Goal: Information Seeking & Learning: Learn about a topic

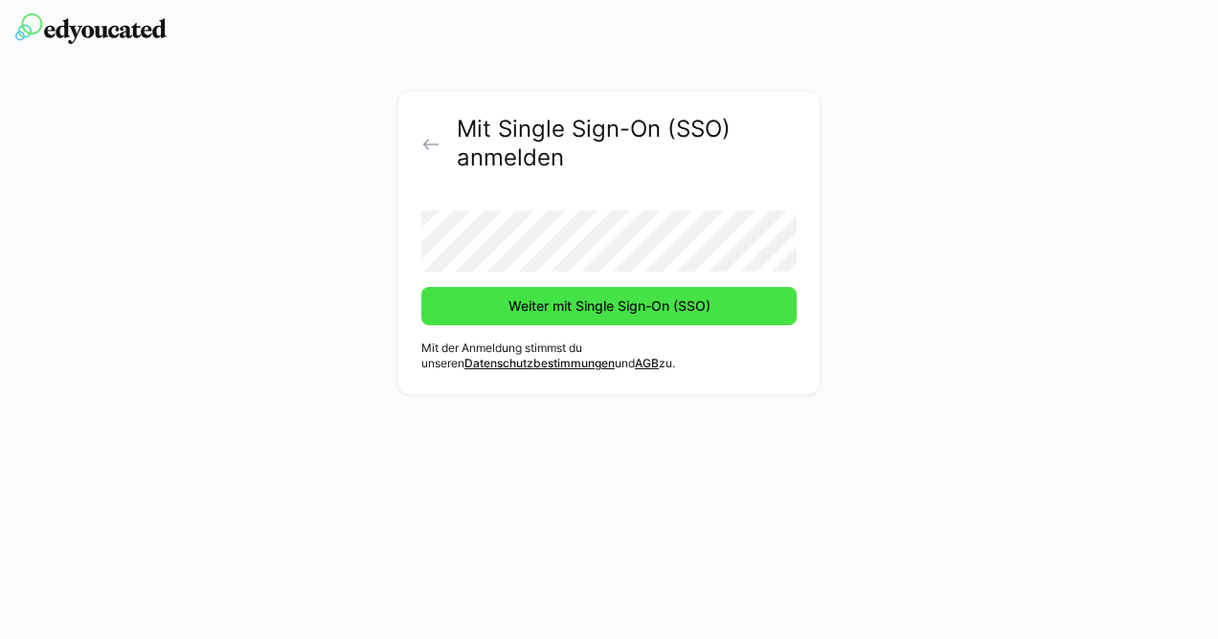
drag, startPoint x: 0, startPoint y: 0, endPoint x: 706, endPoint y: 289, distance: 763.3
click at [706, 289] on span "Weiter mit Single Sign-On (SSO)" at bounding box center [608, 306] width 375 height 38
click at [588, 298] on span "Weiter mit Single Sign-On (SSO)" at bounding box center [609, 306] width 208 height 19
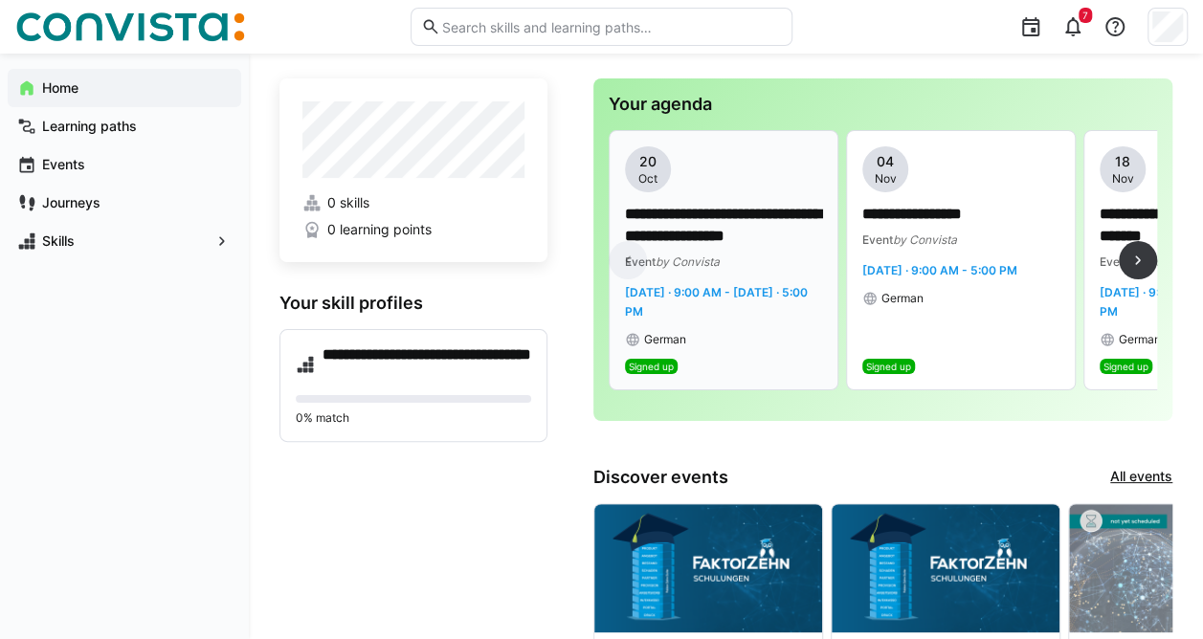
click at [735, 211] on p "**********" at bounding box center [724, 226] width 198 height 44
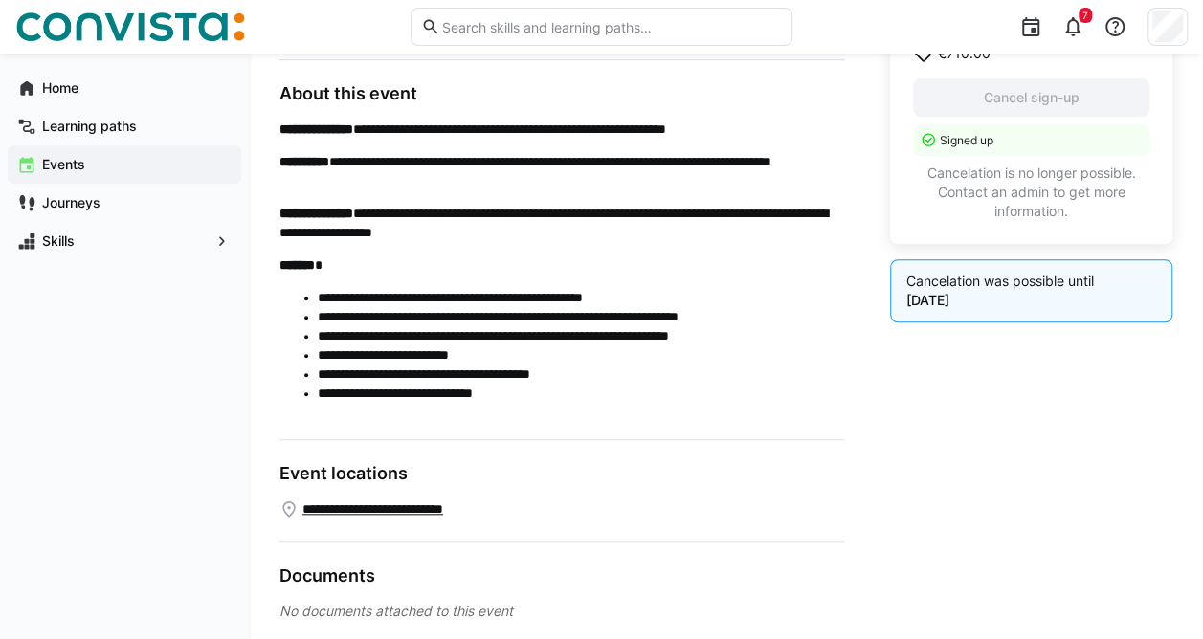
scroll to position [598, 0]
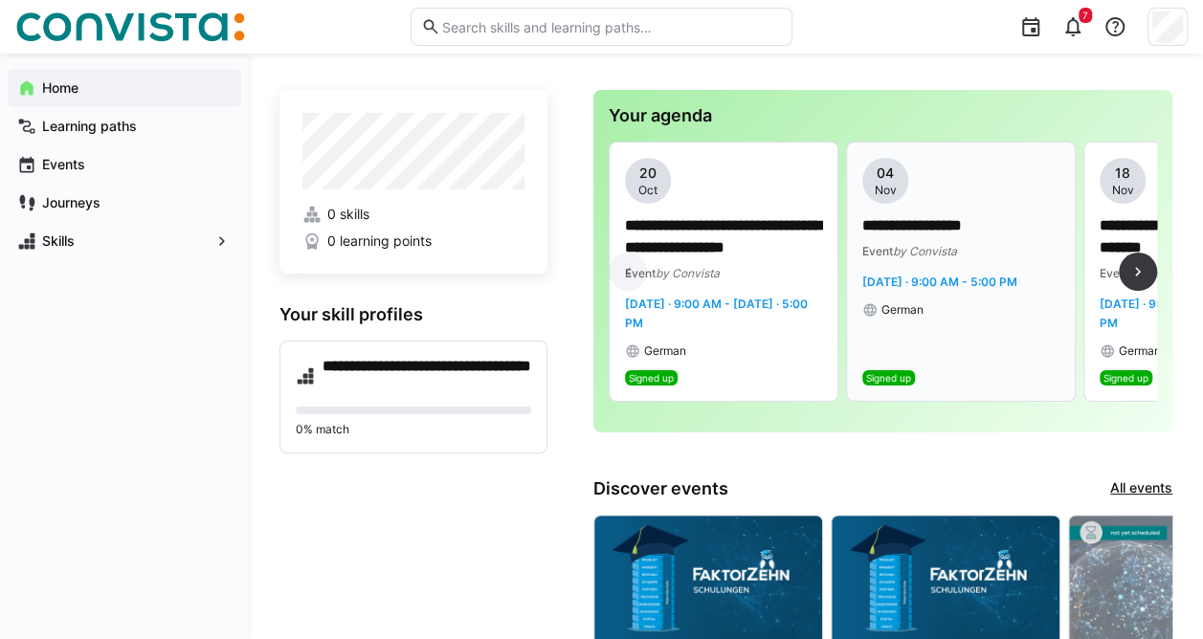
click at [886, 278] on span "[DATE] · 9:00 AM - 5:00 PM" at bounding box center [939, 282] width 155 height 14
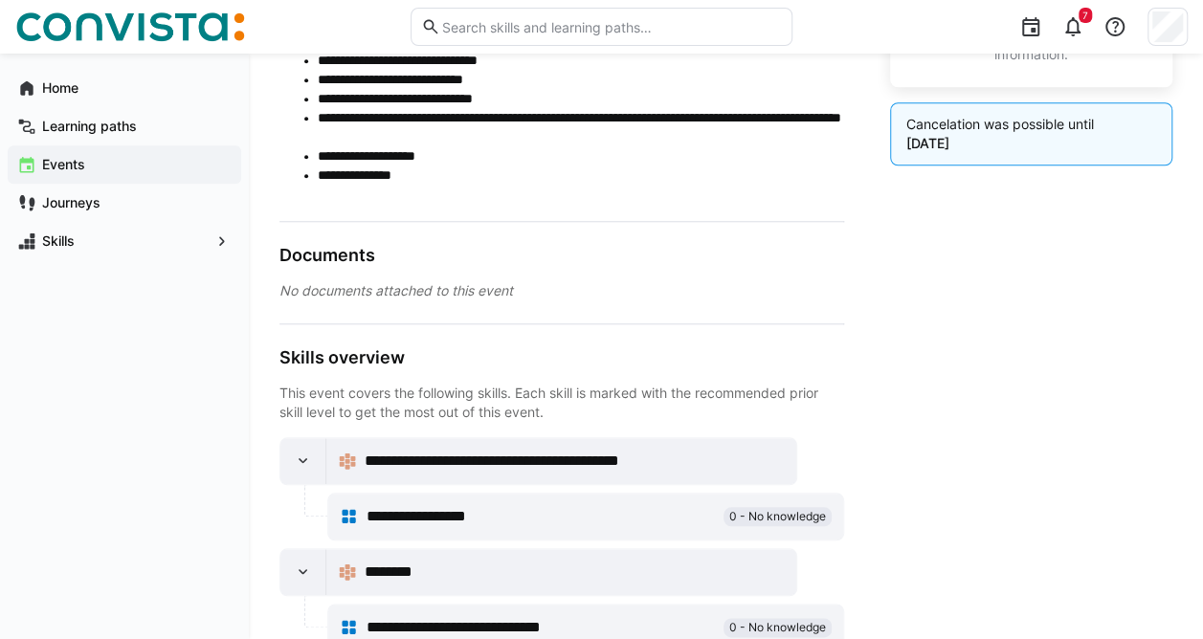
scroll to position [793, 0]
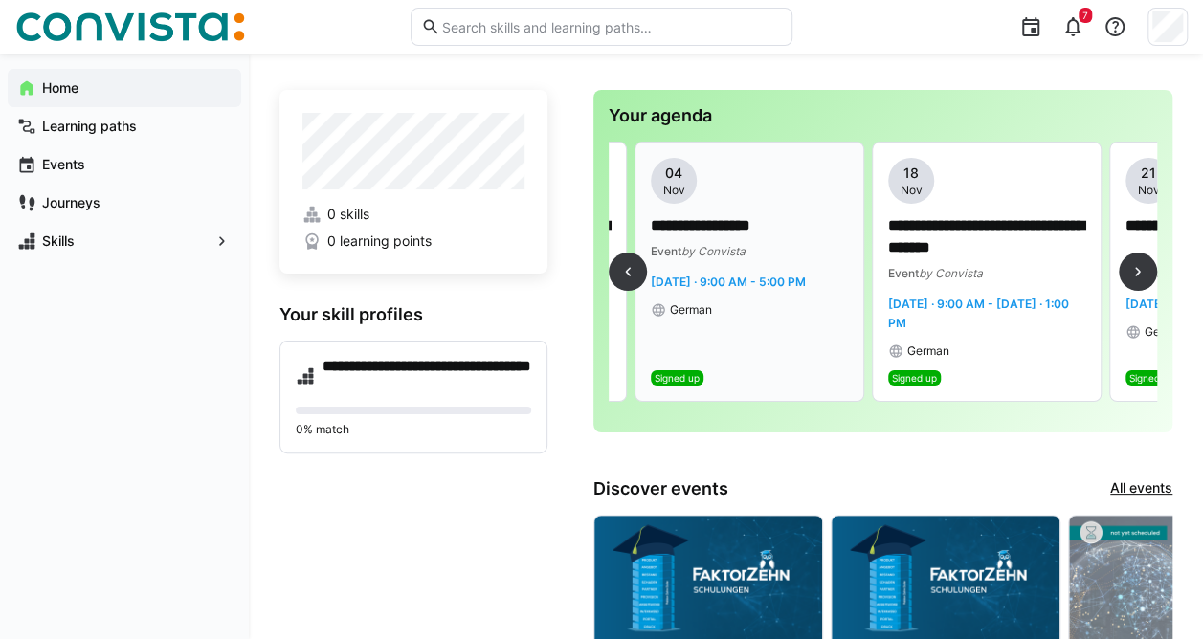
scroll to position [0, 219]
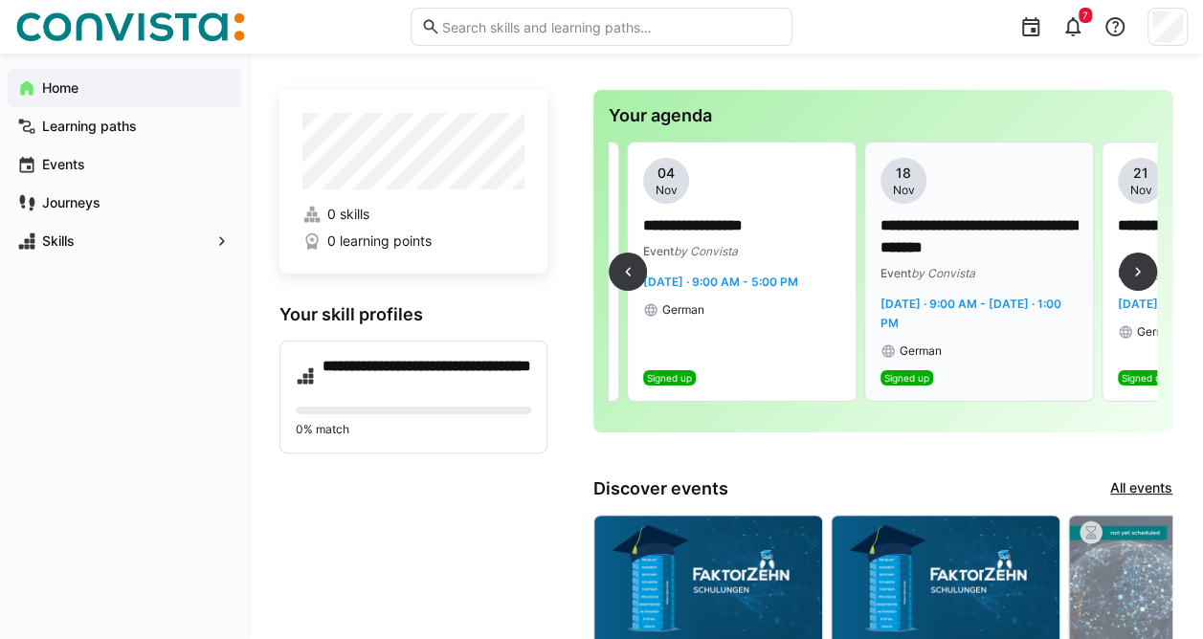
click at [940, 231] on p "**********" at bounding box center [980, 237] width 198 height 44
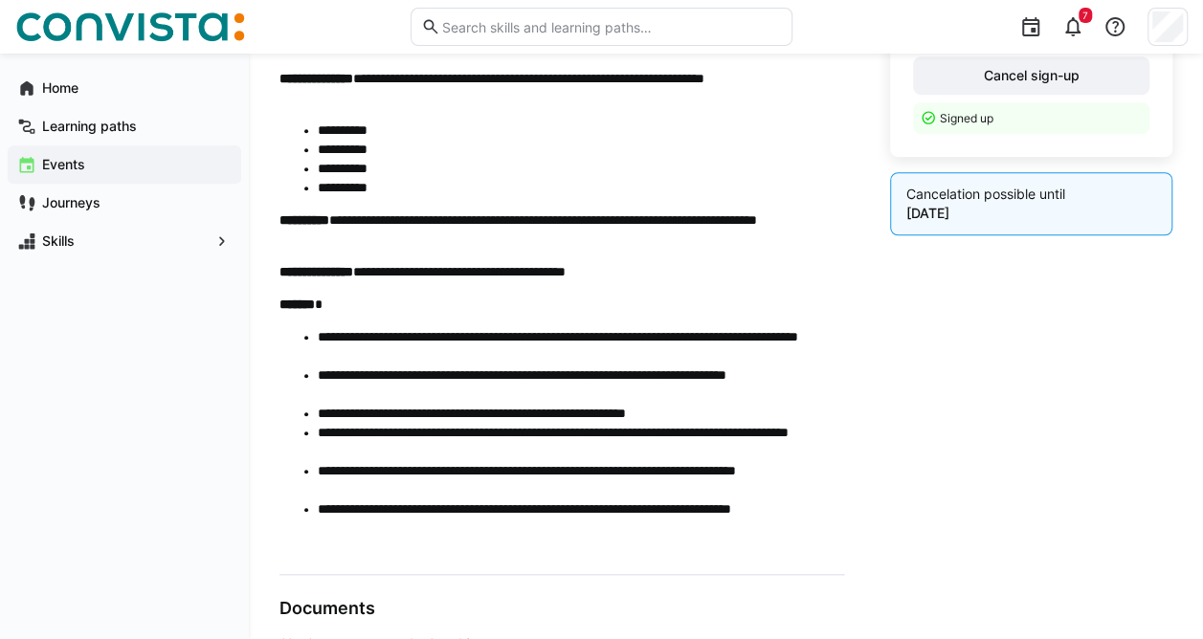
scroll to position [559, 0]
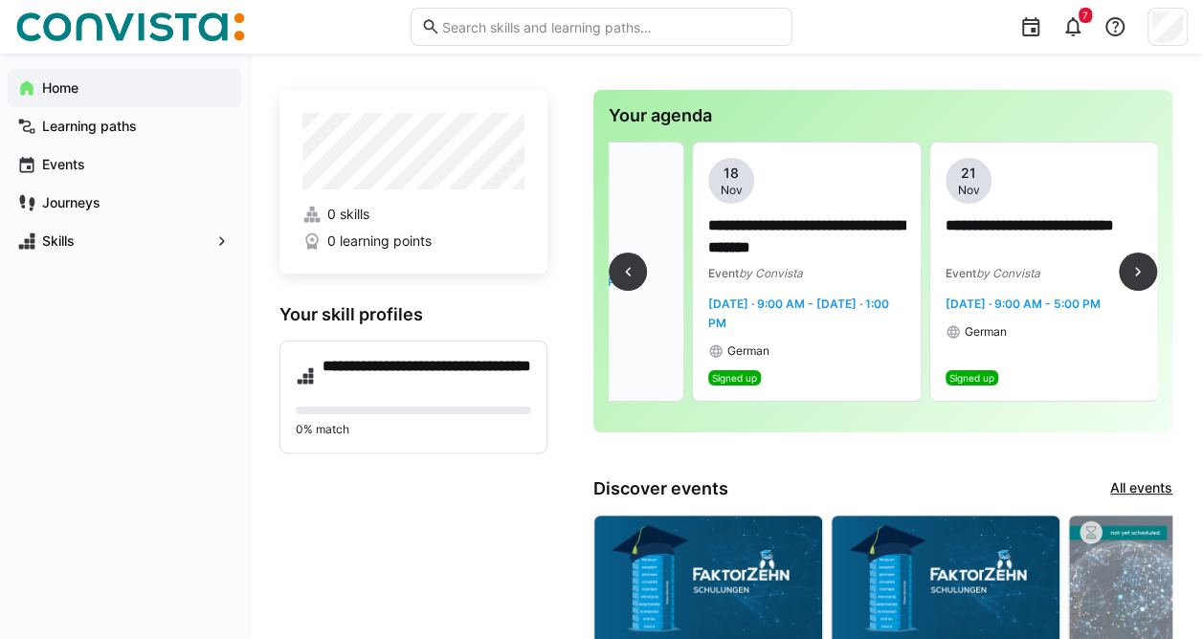
scroll to position [0, 393]
click at [969, 189] on span "Nov" at bounding box center [967, 190] width 22 height 15
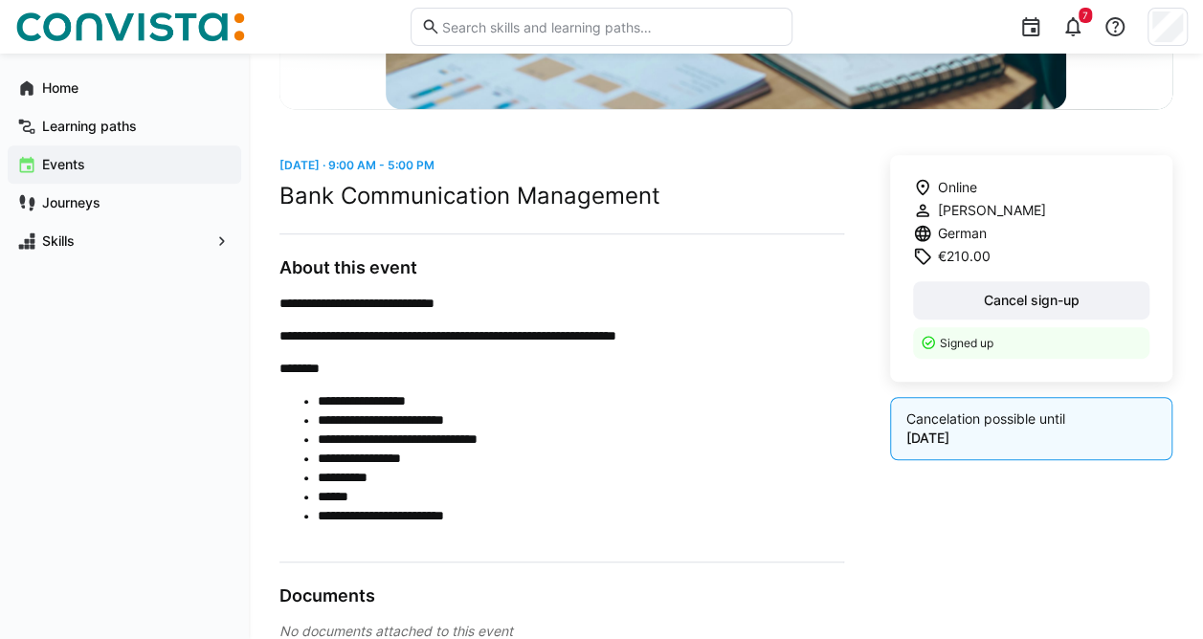
scroll to position [433, 0]
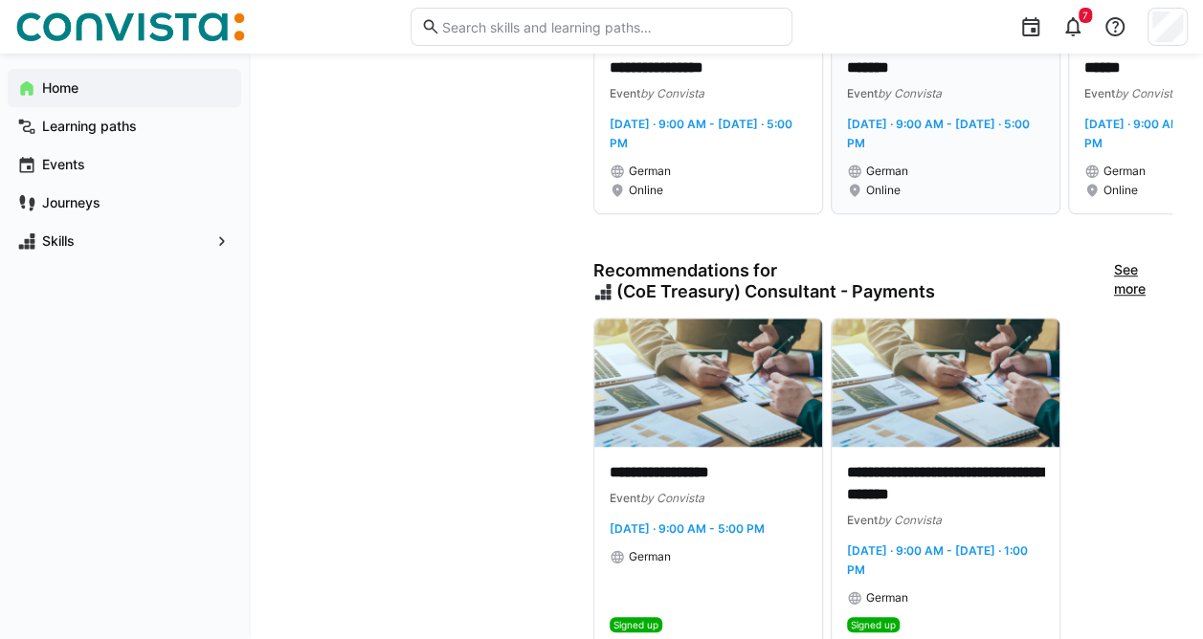
scroll to position [671, 0]
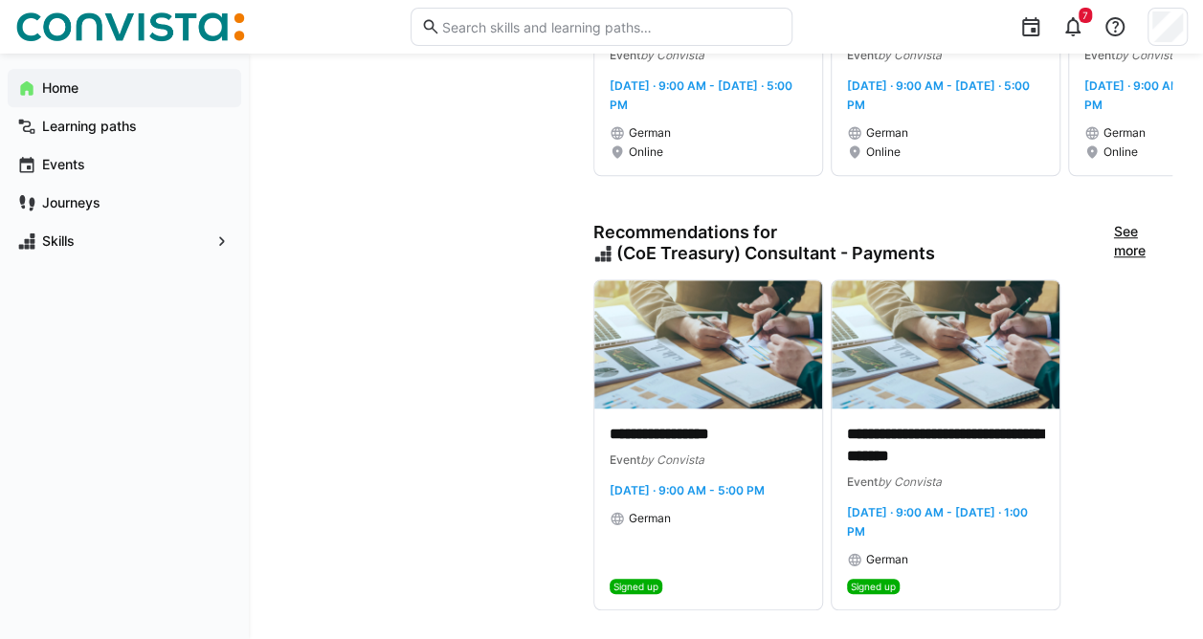
click at [1126, 247] on link "See more" at bounding box center [1143, 243] width 58 height 42
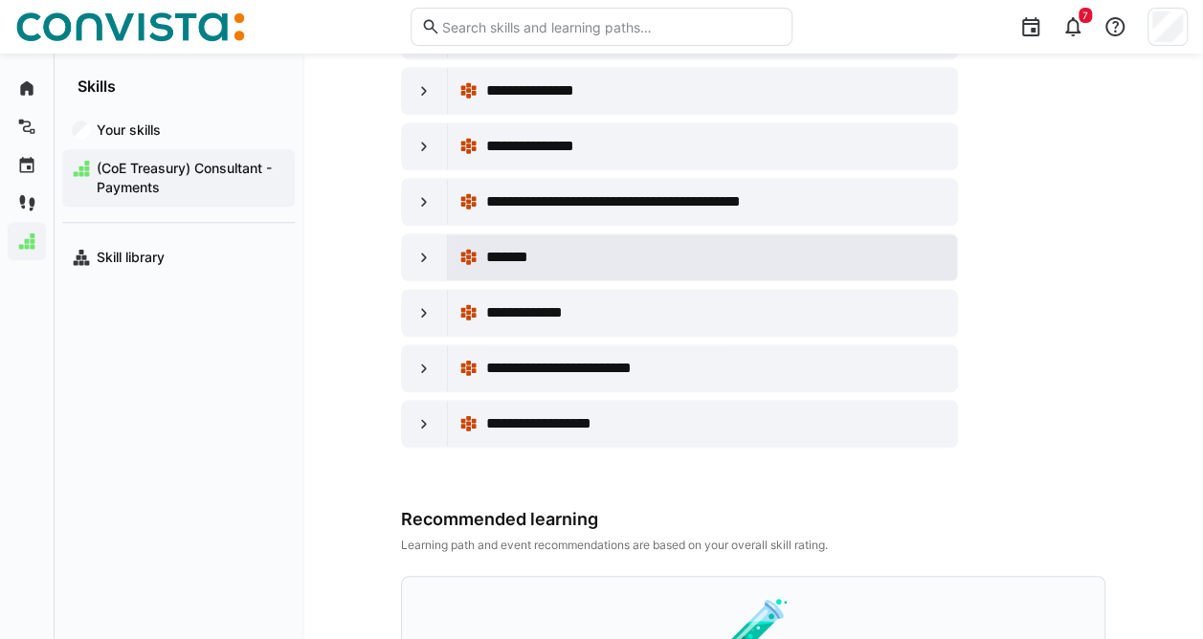
scroll to position [705, 0]
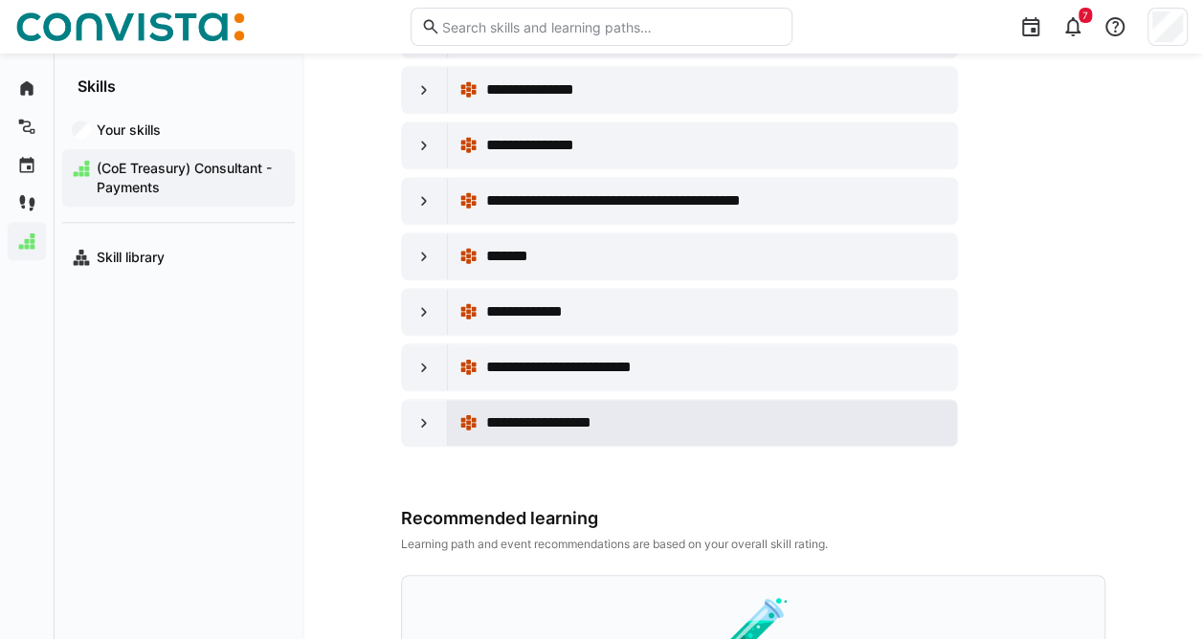
click at [585, 419] on span "**********" at bounding box center [553, 423] width 137 height 23
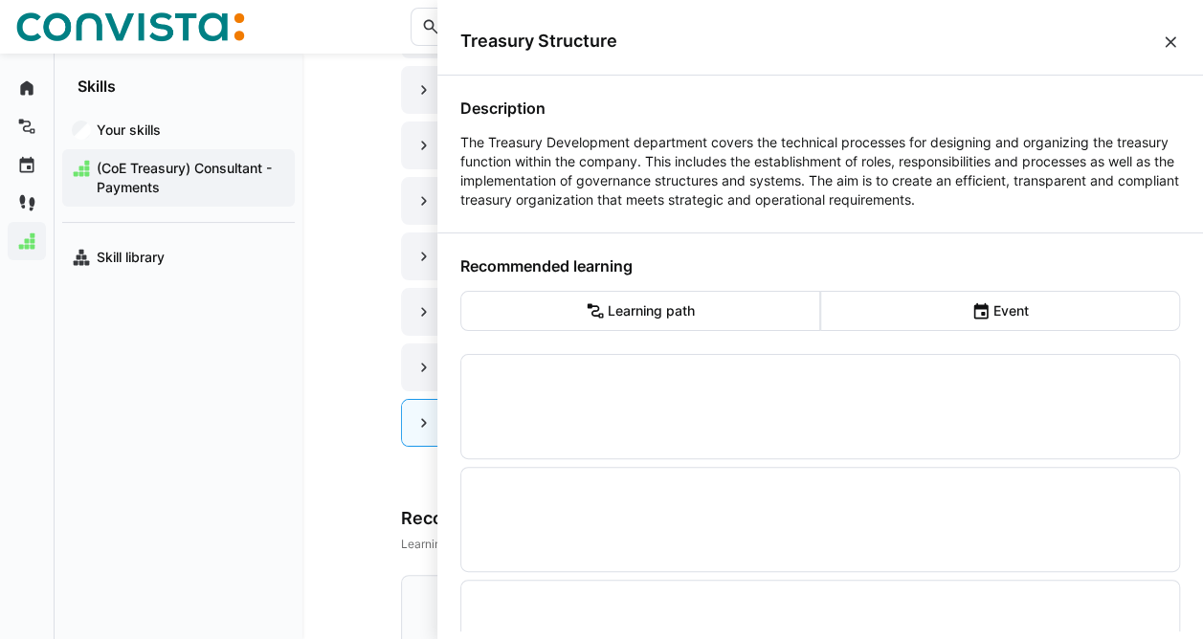
scroll to position [0, 0]
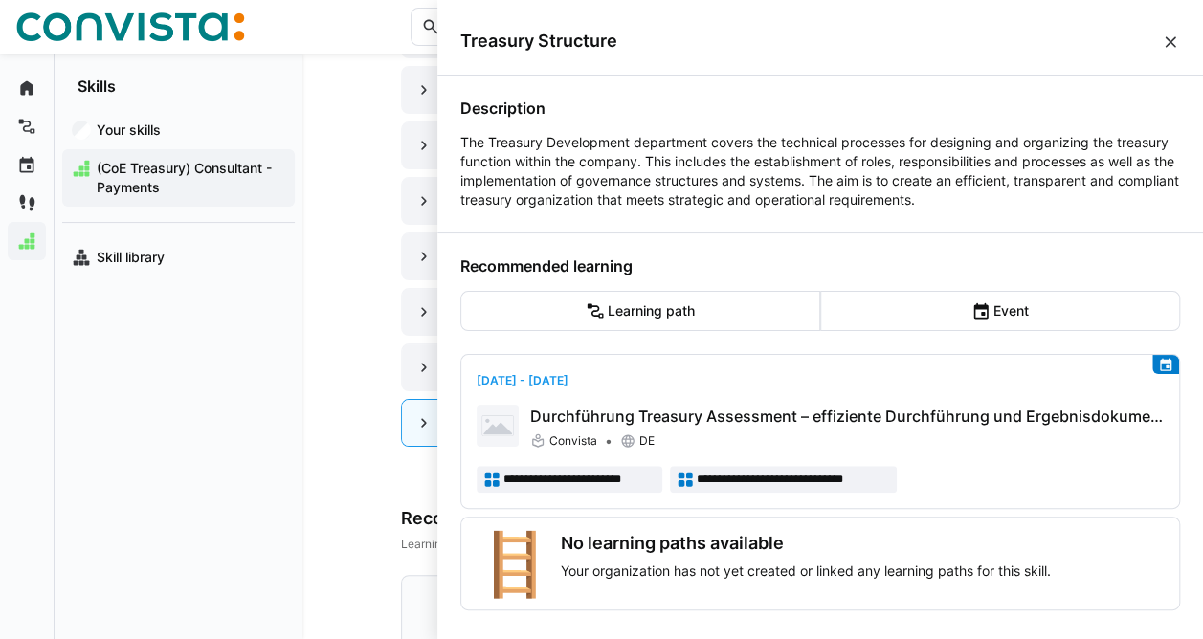
click at [1160, 36] on span "Treasury Structure" at bounding box center [810, 41] width 701 height 21
click at [1162, 36] on eds-icon at bounding box center [1170, 42] width 19 height 19
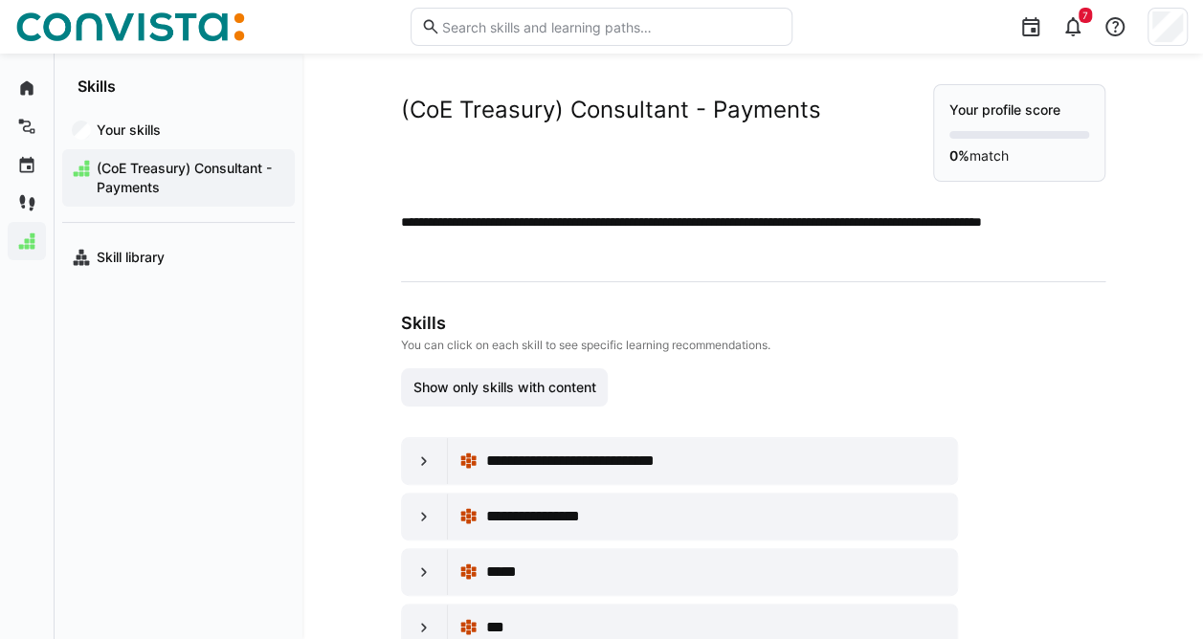
scroll to position [705, 0]
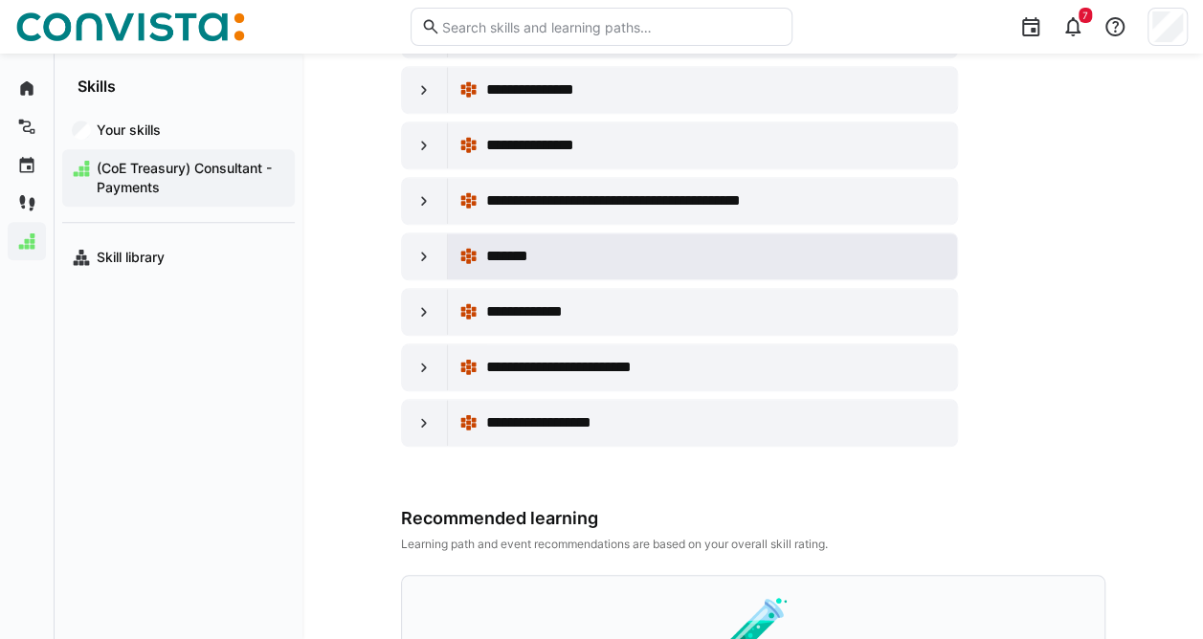
click at [593, 247] on div "*******" at bounding box center [715, 256] width 460 height 23
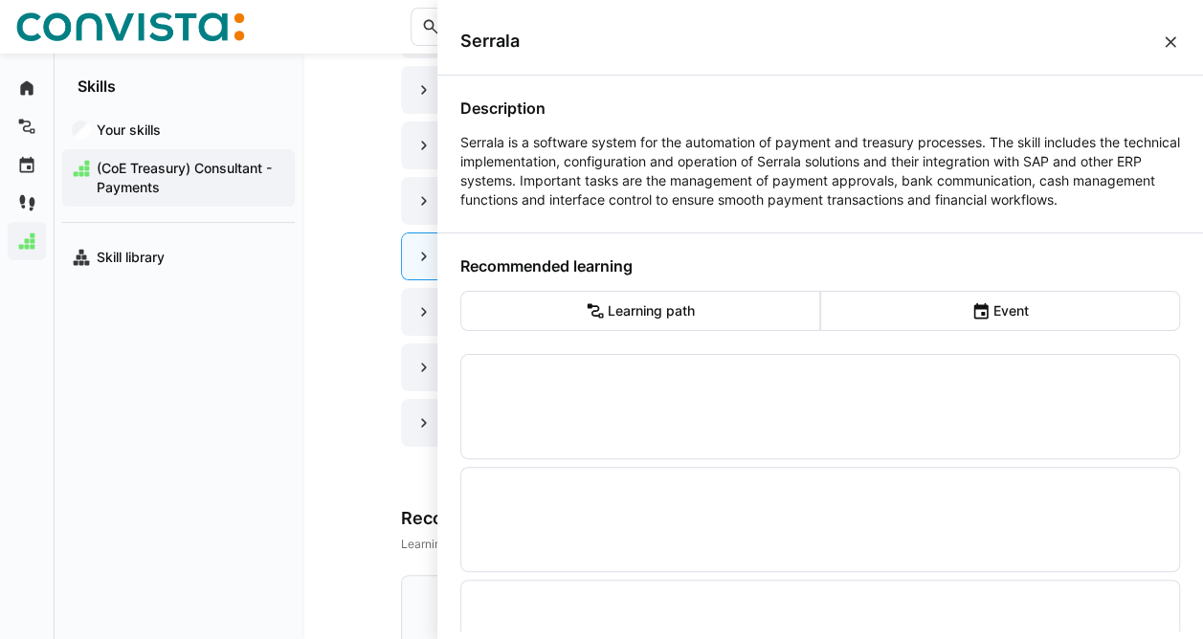
scroll to position [0, 0]
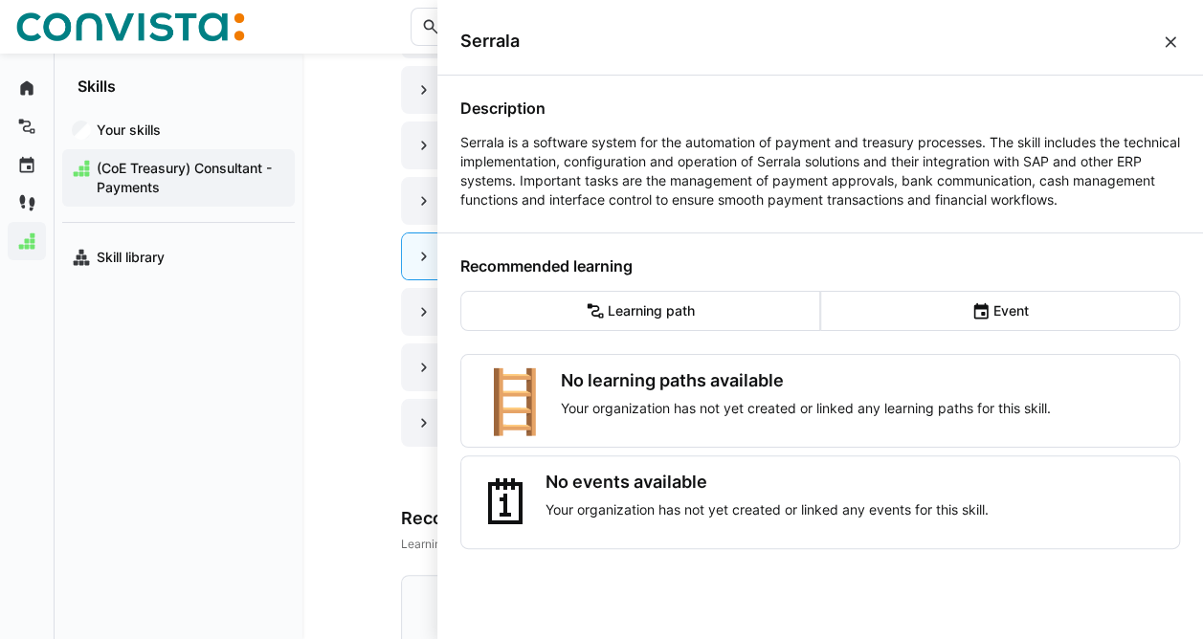
click at [1173, 48] on eds-icon at bounding box center [1170, 42] width 19 height 19
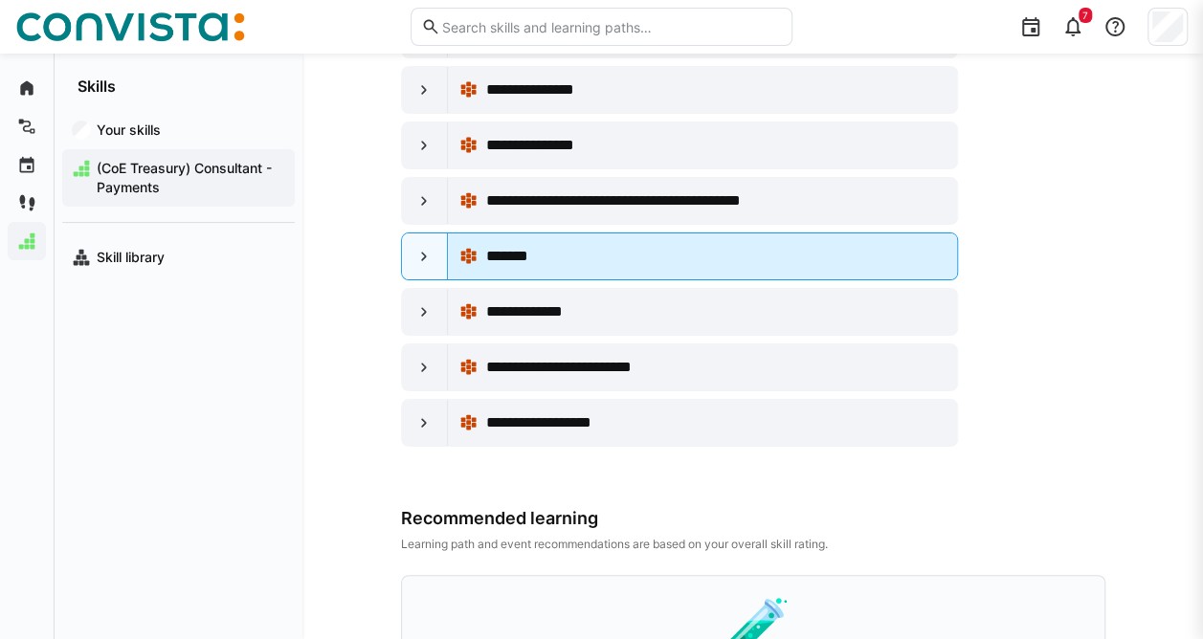
scroll to position [705, 0]
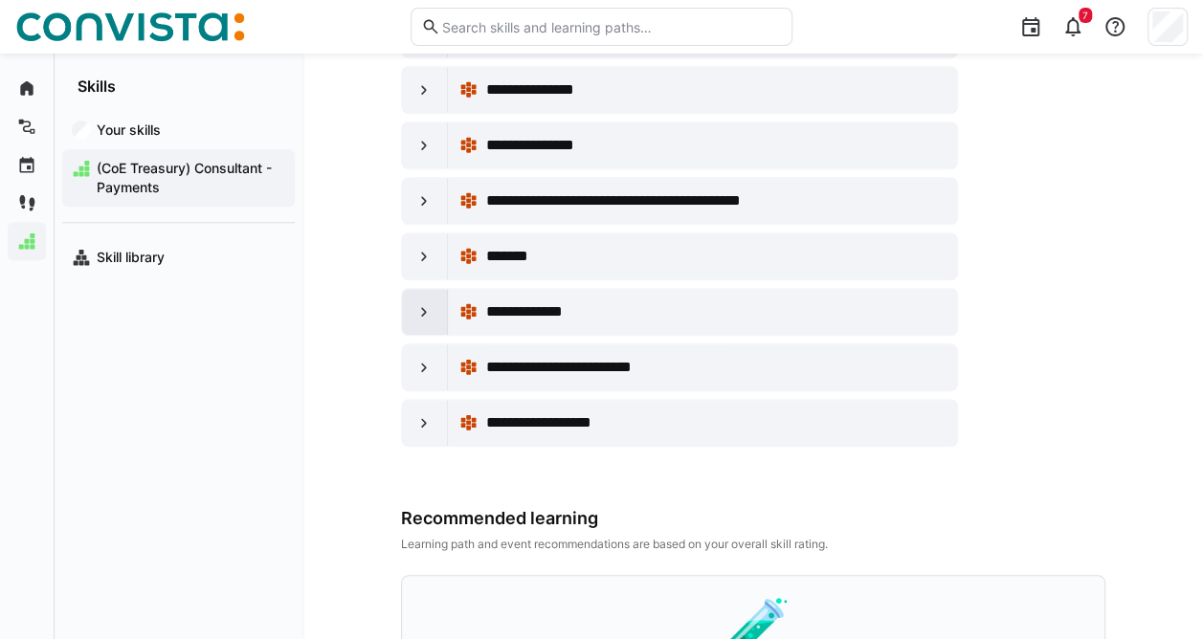
click at [424, 302] on eds-icon at bounding box center [423, 311] width 19 height 19
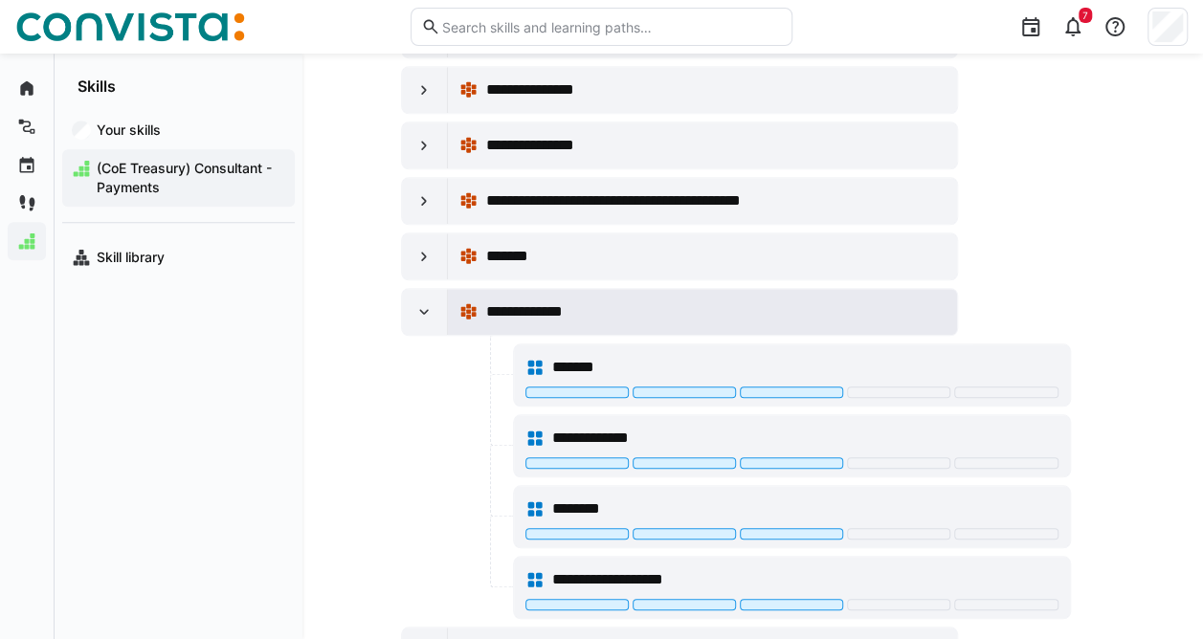
click at [625, 321] on div "**********" at bounding box center [702, 312] width 487 height 38
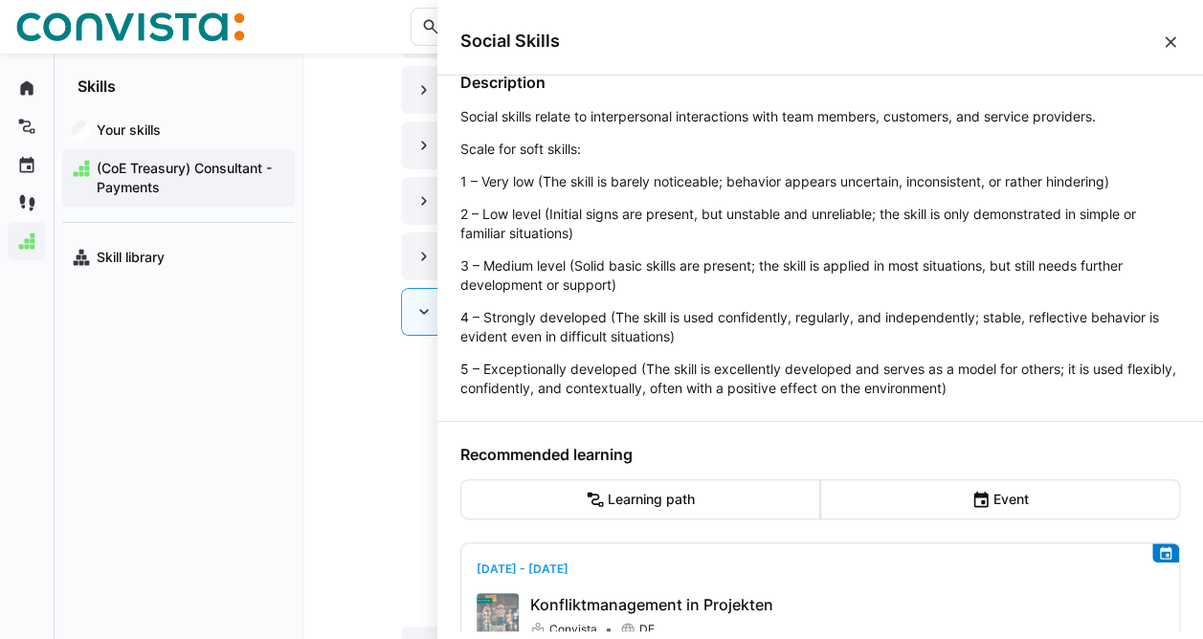
scroll to position [6, 0]
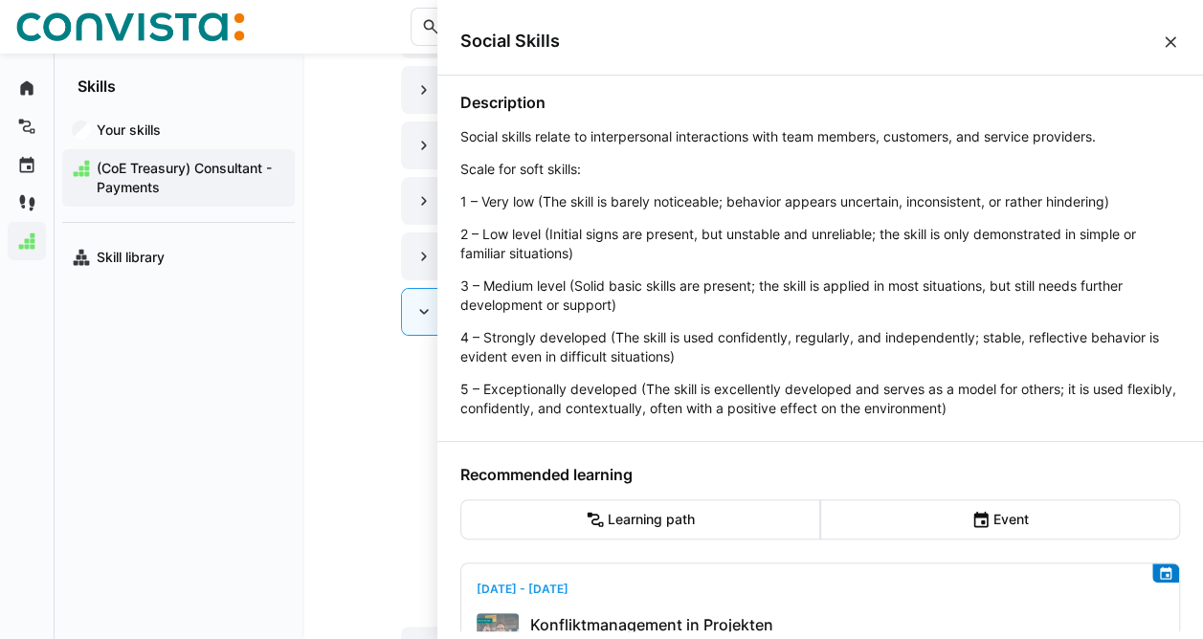
click at [1170, 38] on eds-icon at bounding box center [1170, 42] width 19 height 19
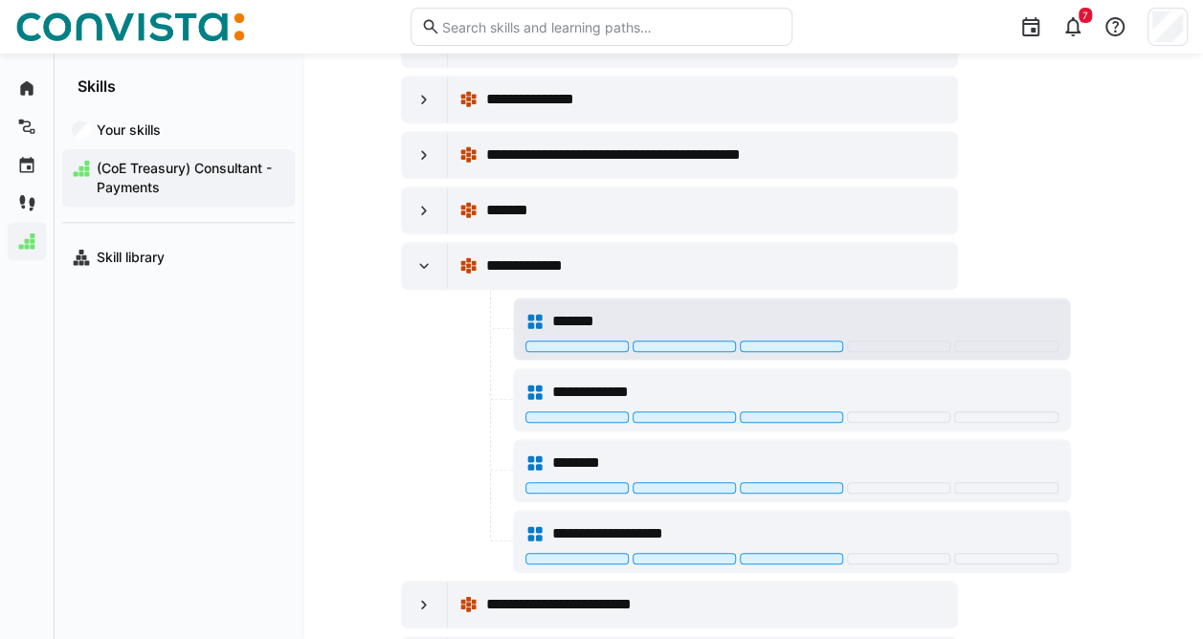
scroll to position [789, 0]
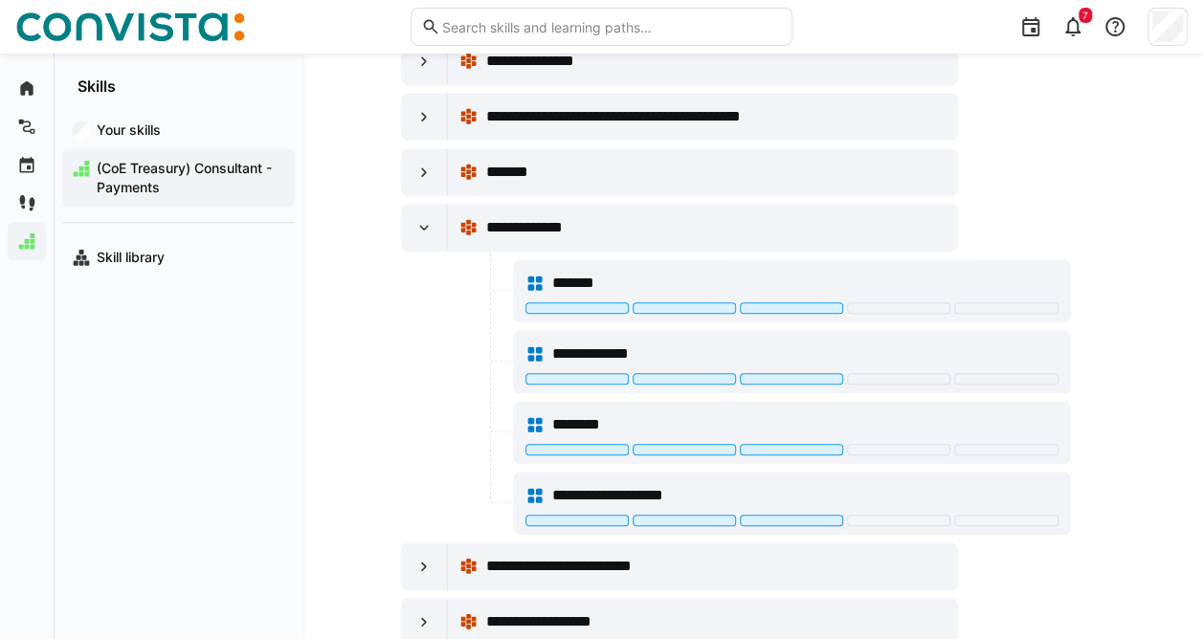
drag, startPoint x: 615, startPoint y: 405, endPoint x: 510, endPoint y: 408, distance: 104.4
click at [510, 408] on div at bounding box center [501, 397] width 23 height 71
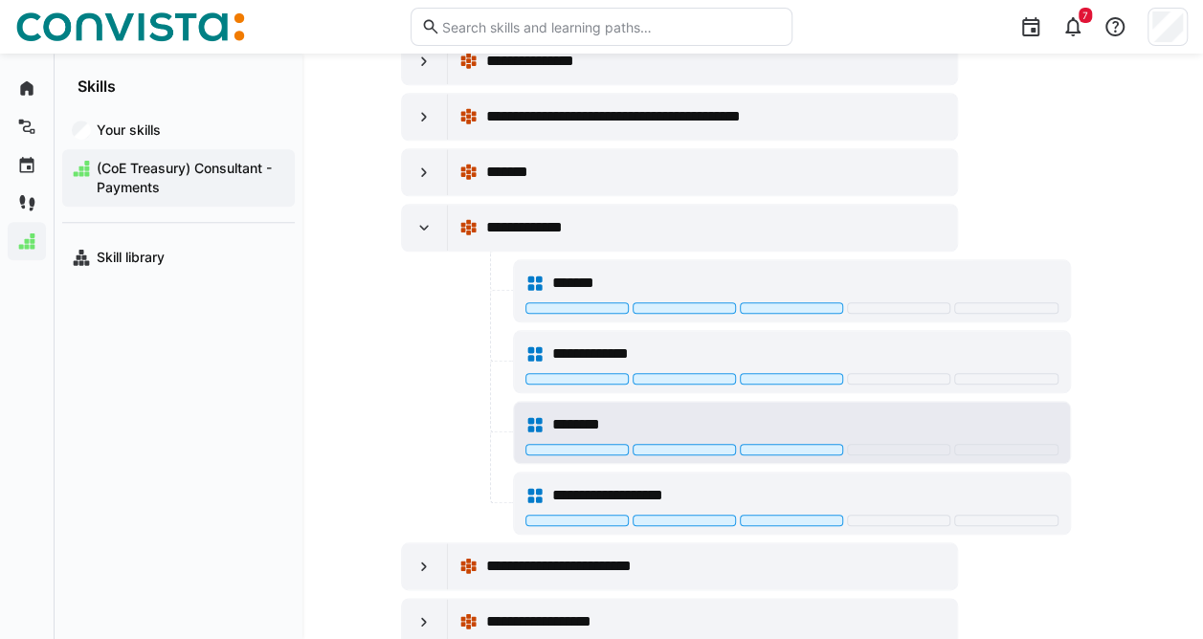
click at [561, 406] on div "********" at bounding box center [792, 425] width 533 height 38
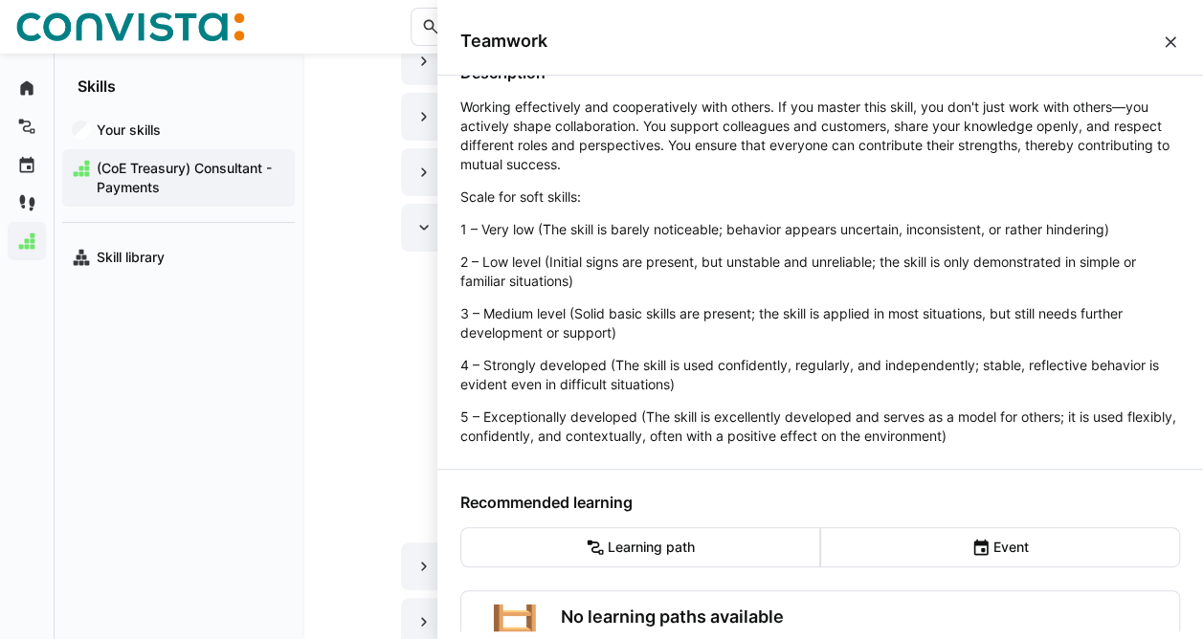
scroll to position [211, 0]
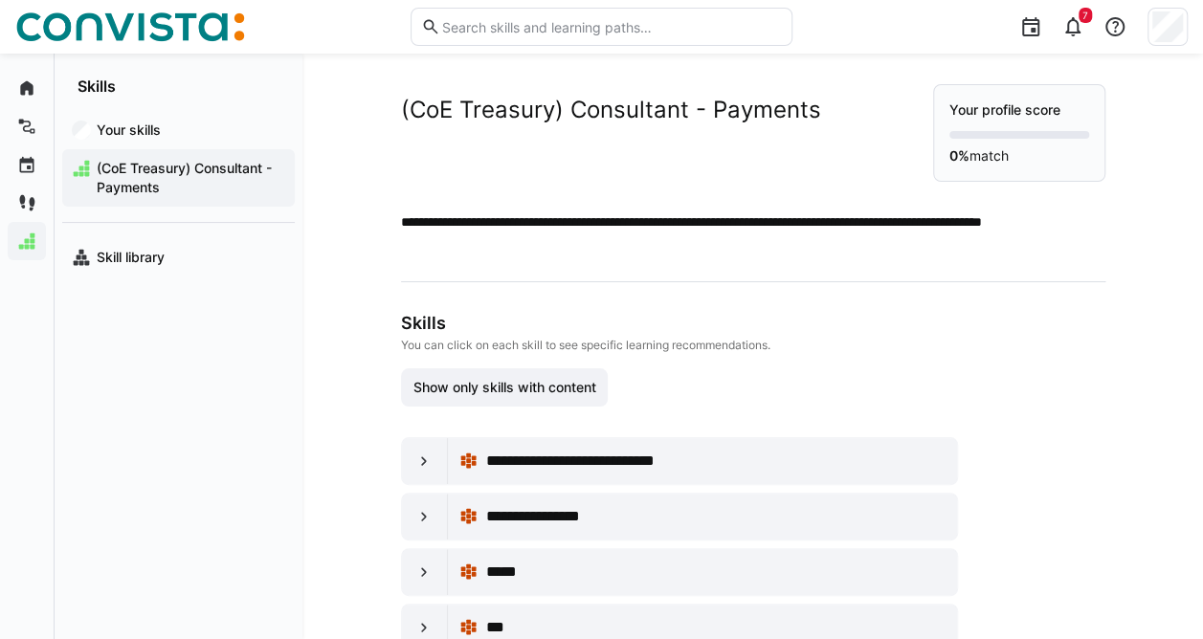
scroll to position [789, 0]
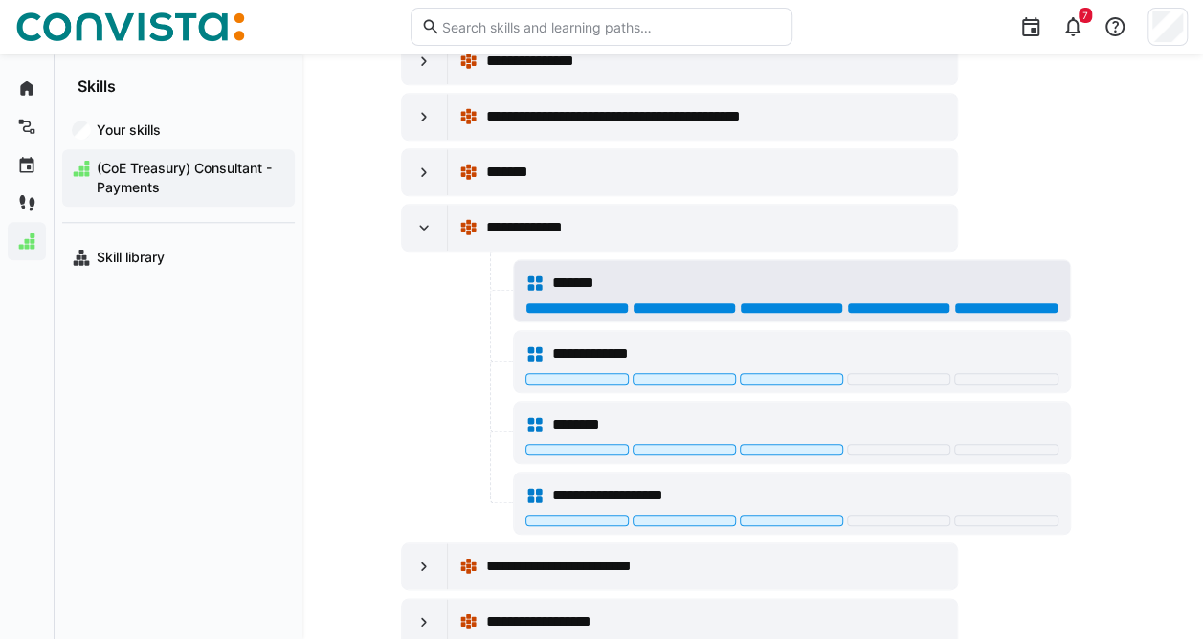
click at [1014, 302] on div at bounding box center [1005, 307] width 103 height 11
click at [877, 302] on div at bounding box center [898, 307] width 103 height 11
click at [810, 302] on div at bounding box center [791, 307] width 103 height 11
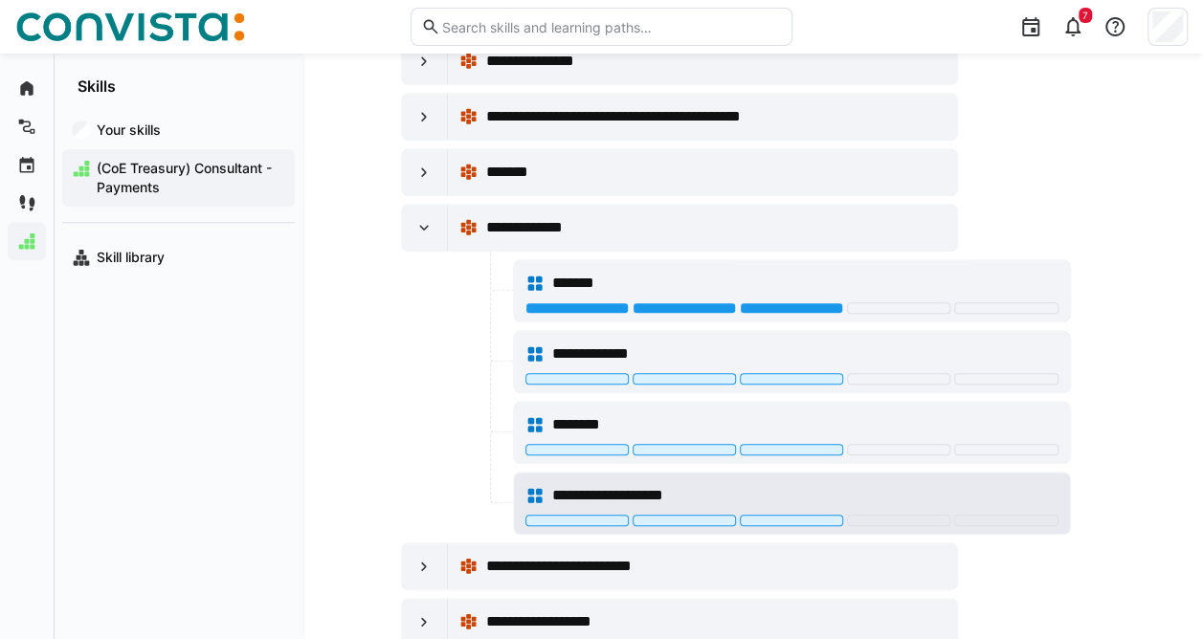
click at [666, 484] on span "**********" at bounding box center [621, 495] width 139 height 23
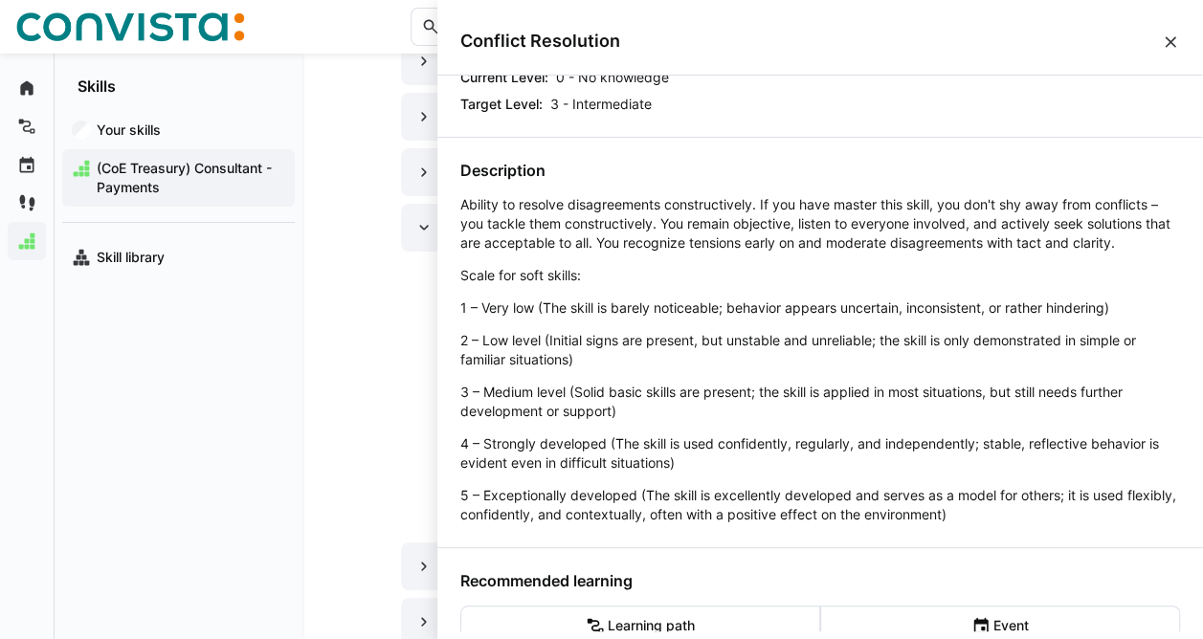
scroll to position [433, 0]
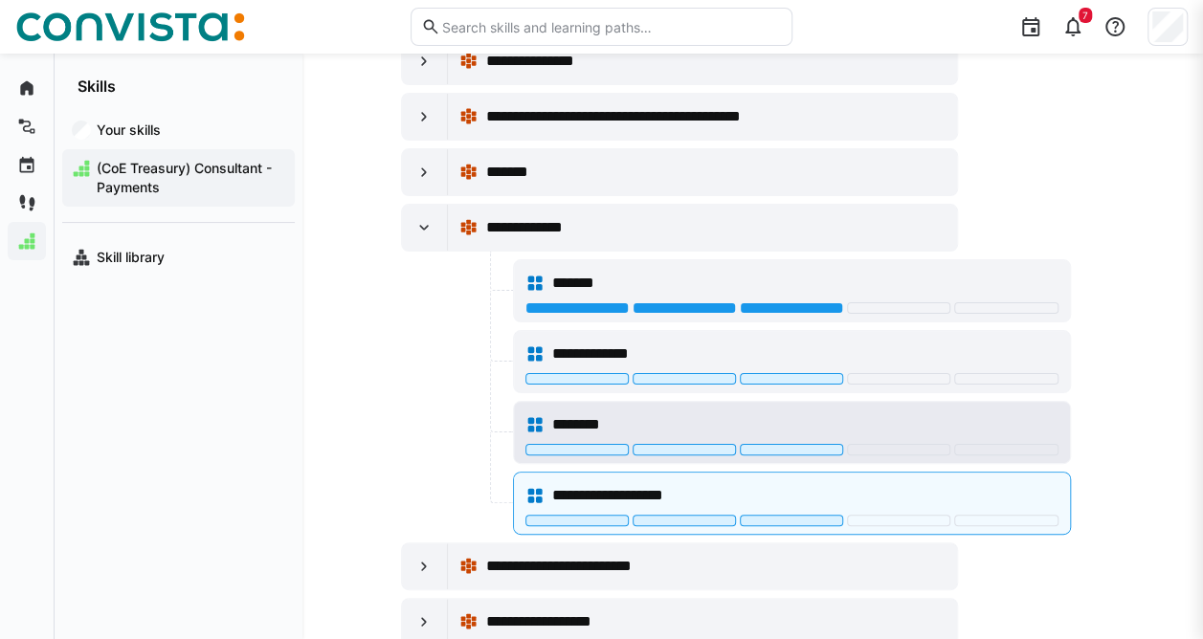
scroll to position [789, 0]
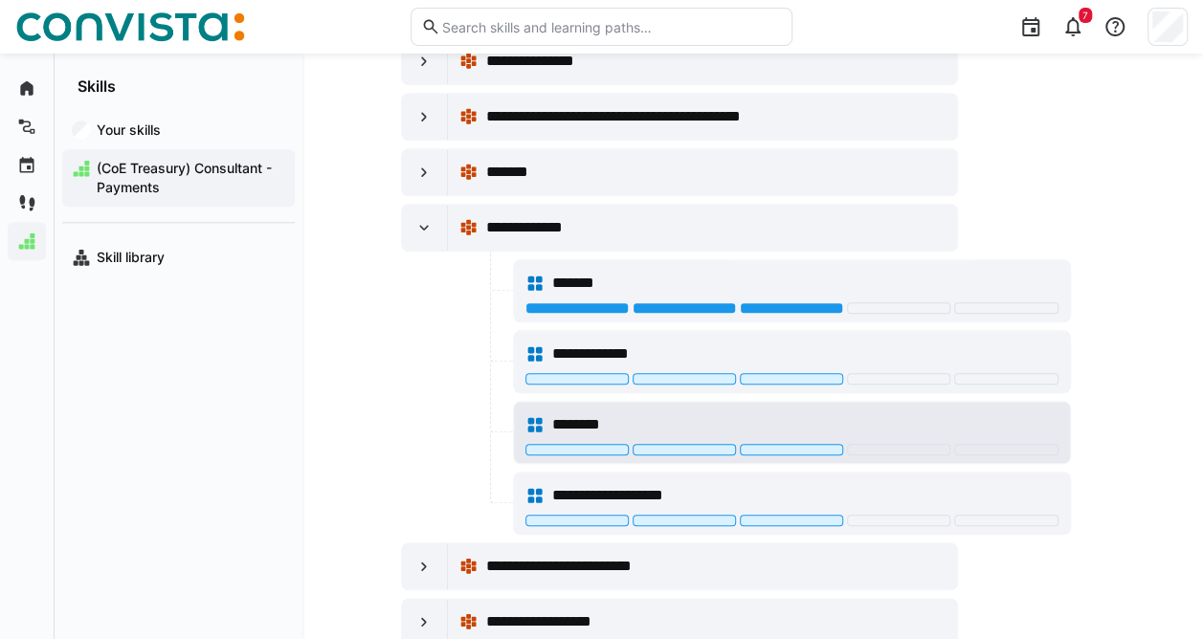
click at [618, 414] on span "********" at bounding box center [590, 425] width 76 height 23
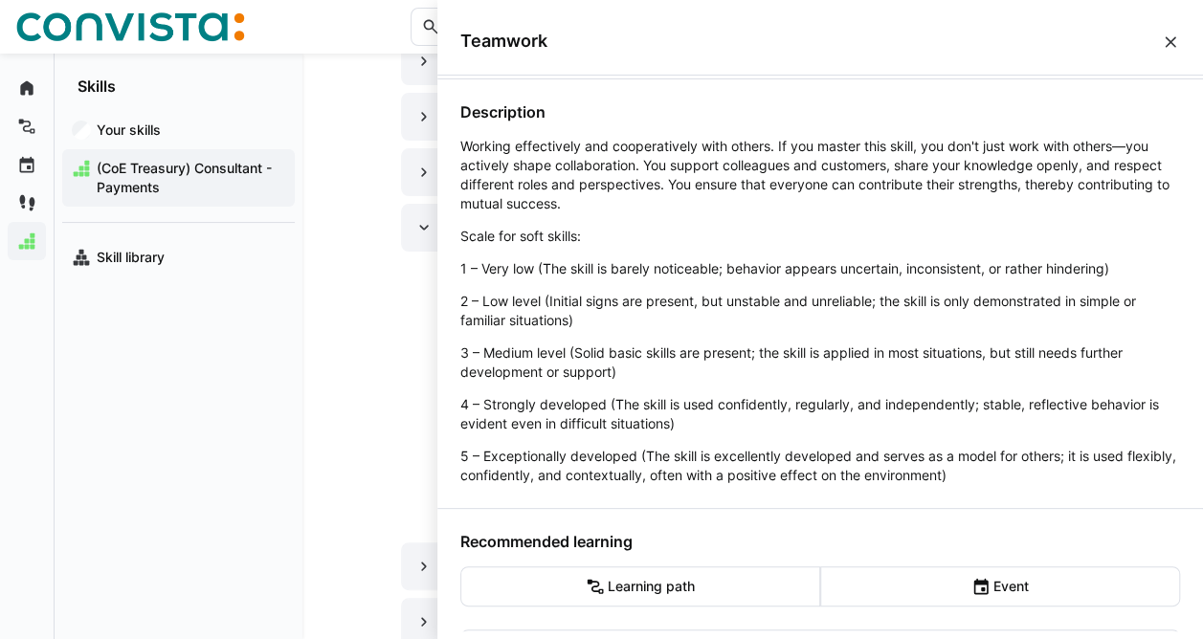
scroll to position [391, 0]
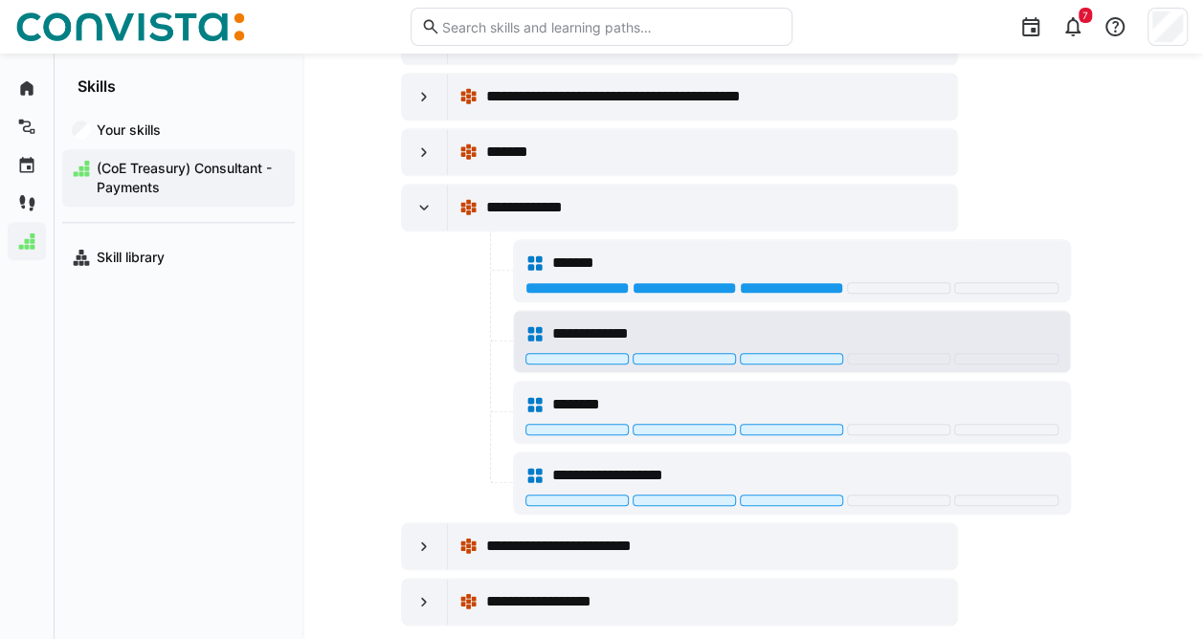
scroll to position [858, 0]
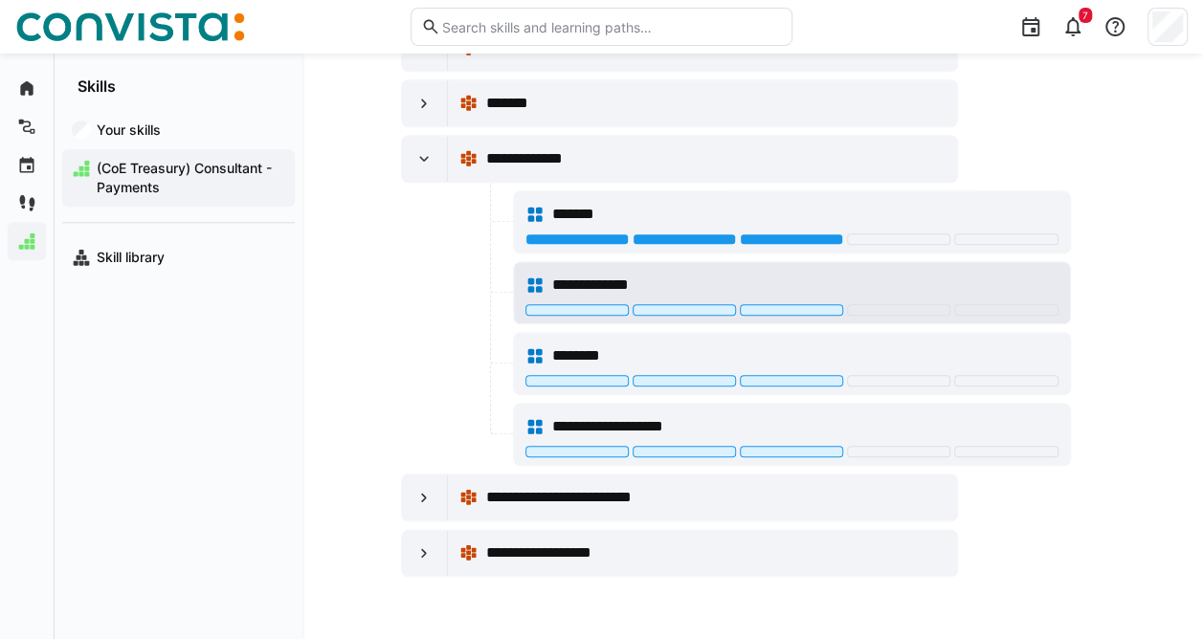
click at [630, 274] on span "**********" at bounding box center [609, 285] width 115 height 23
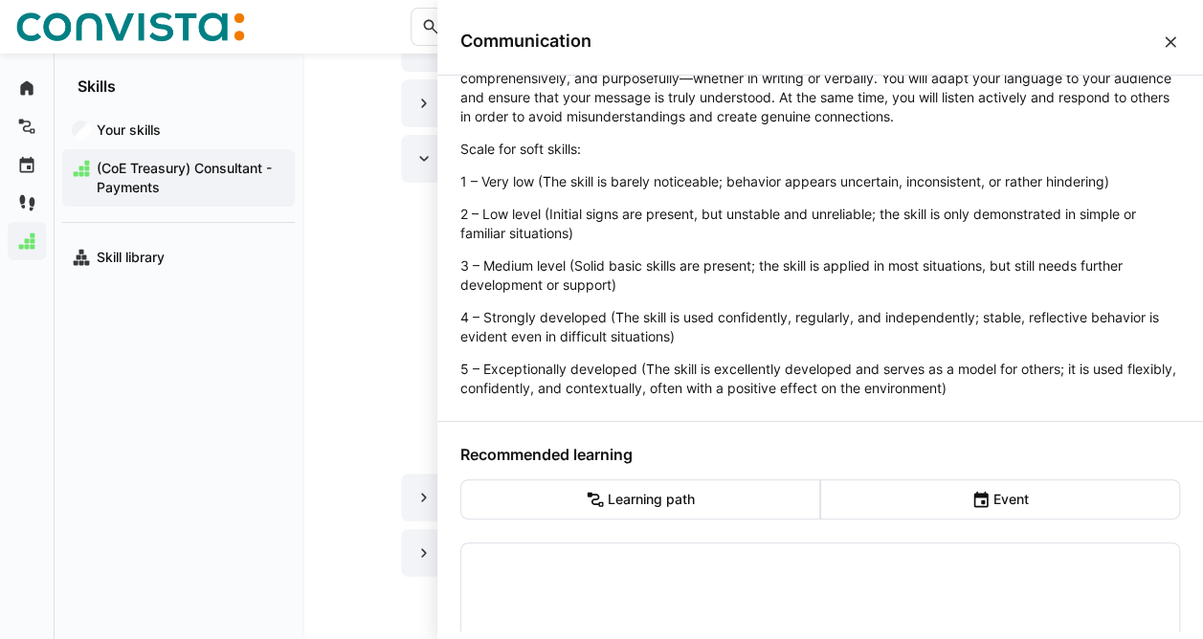
scroll to position [391, 0]
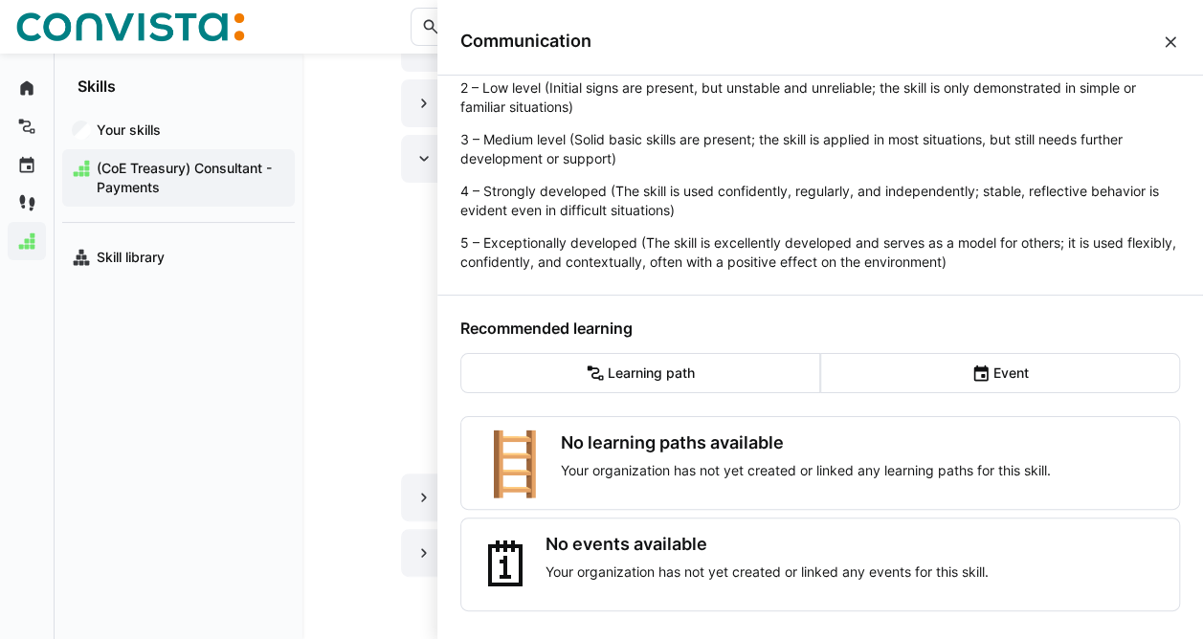
click at [404, 302] on div at bounding box center [455, 292] width 108 height 63
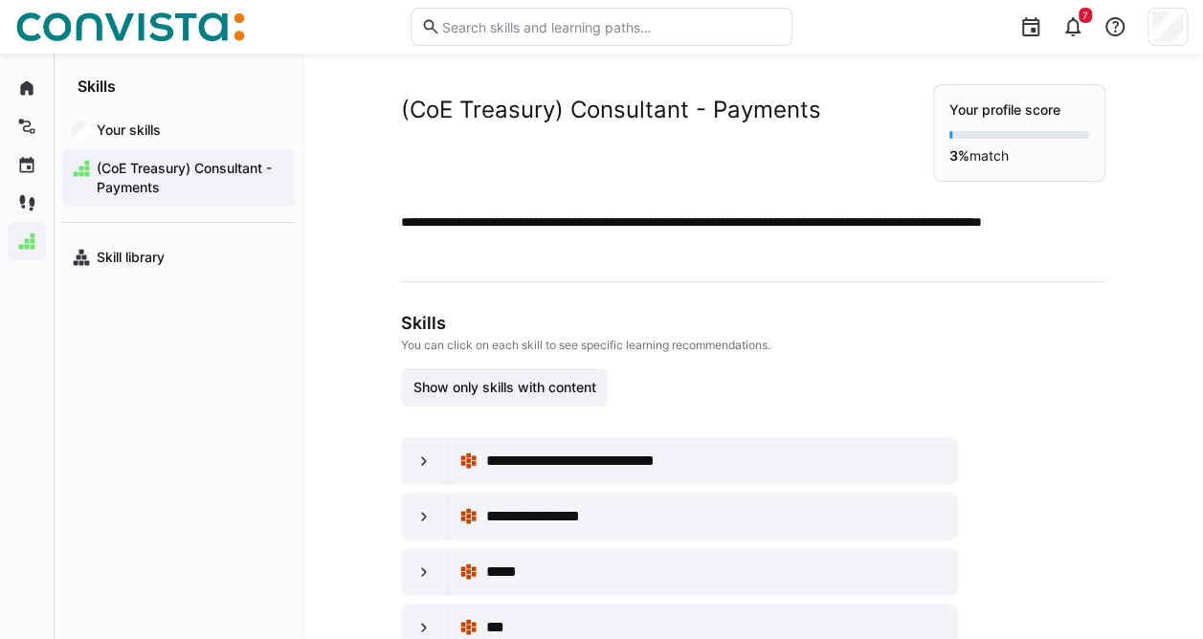
scroll to position [858, 0]
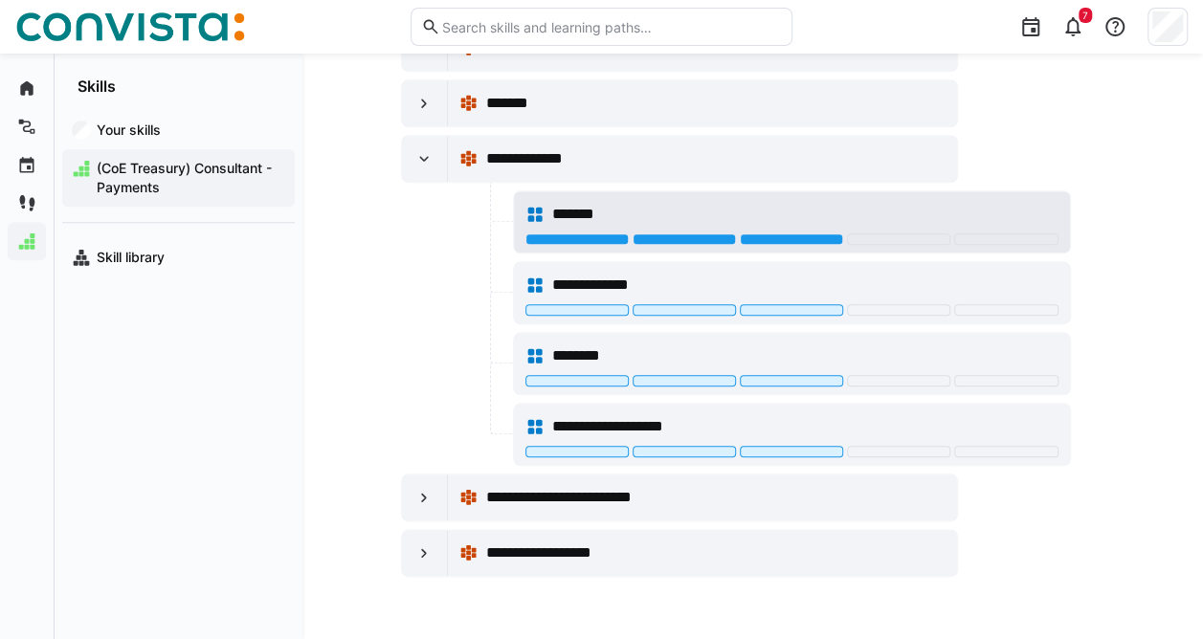
click at [576, 203] on span "*******" at bounding box center [584, 214] width 64 height 23
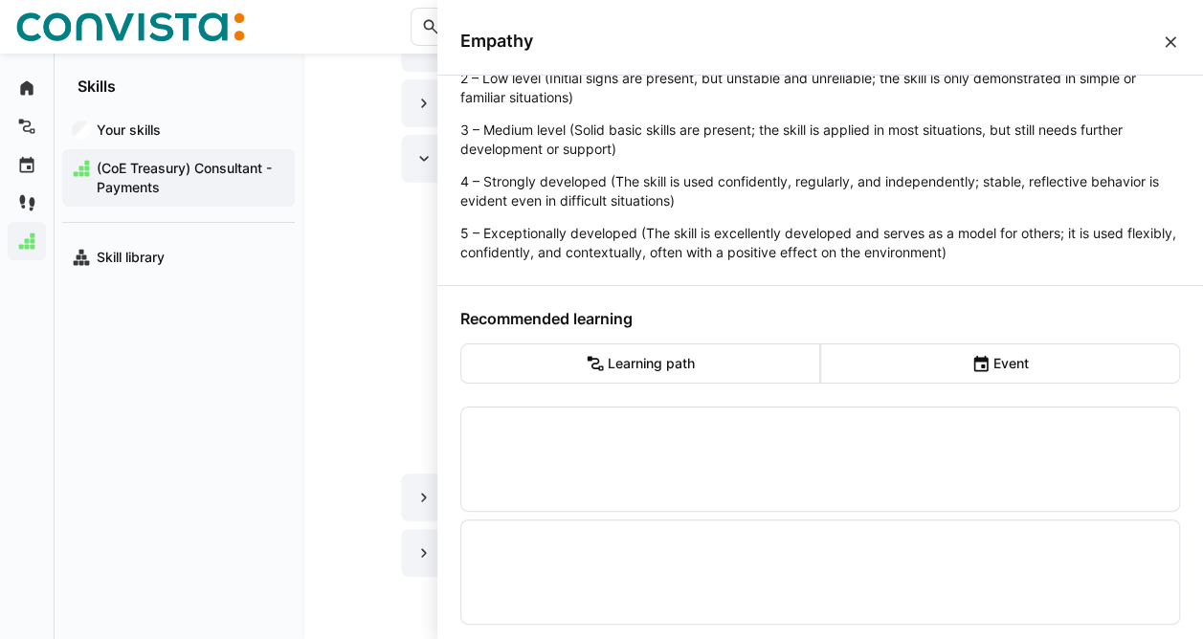
scroll to position [371, 0]
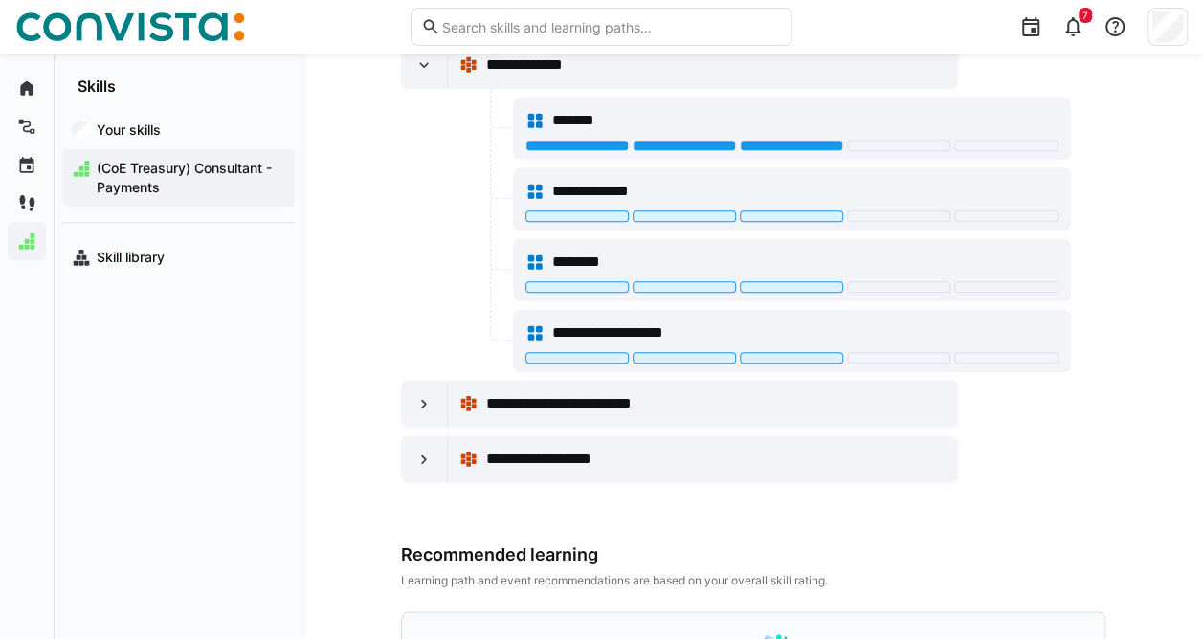
scroll to position [965, 0]
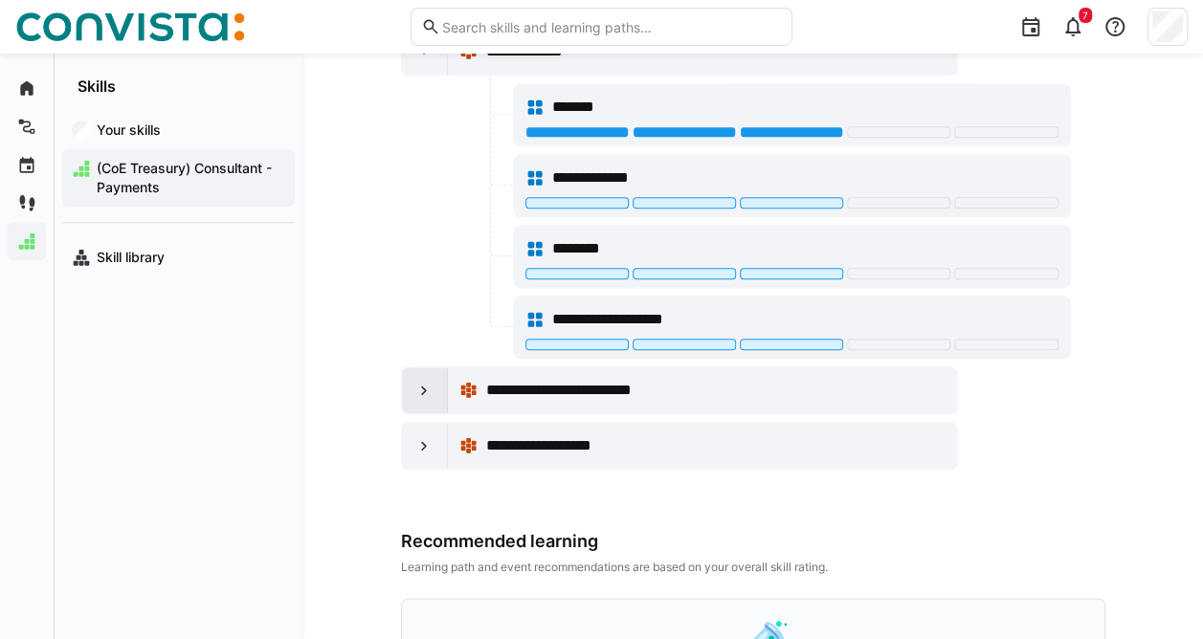
click at [416, 383] on eds-icon at bounding box center [423, 390] width 19 height 19
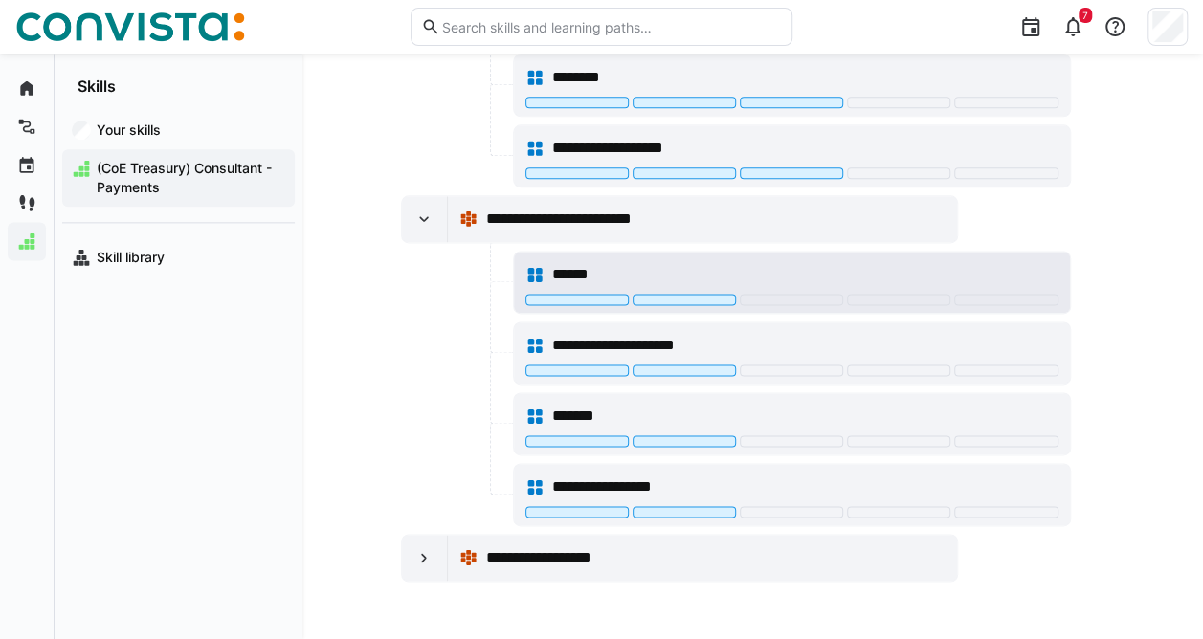
scroll to position [1137, 0]
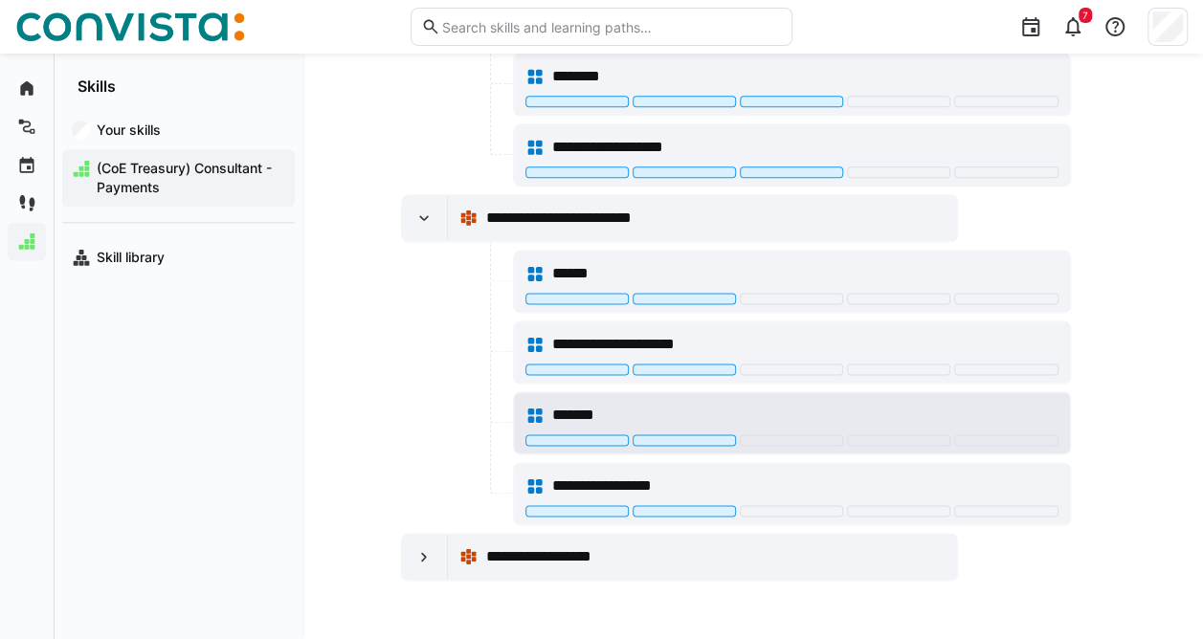
click at [575, 404] on span "*******" at bounding box center [584, 415] width 64 height 23
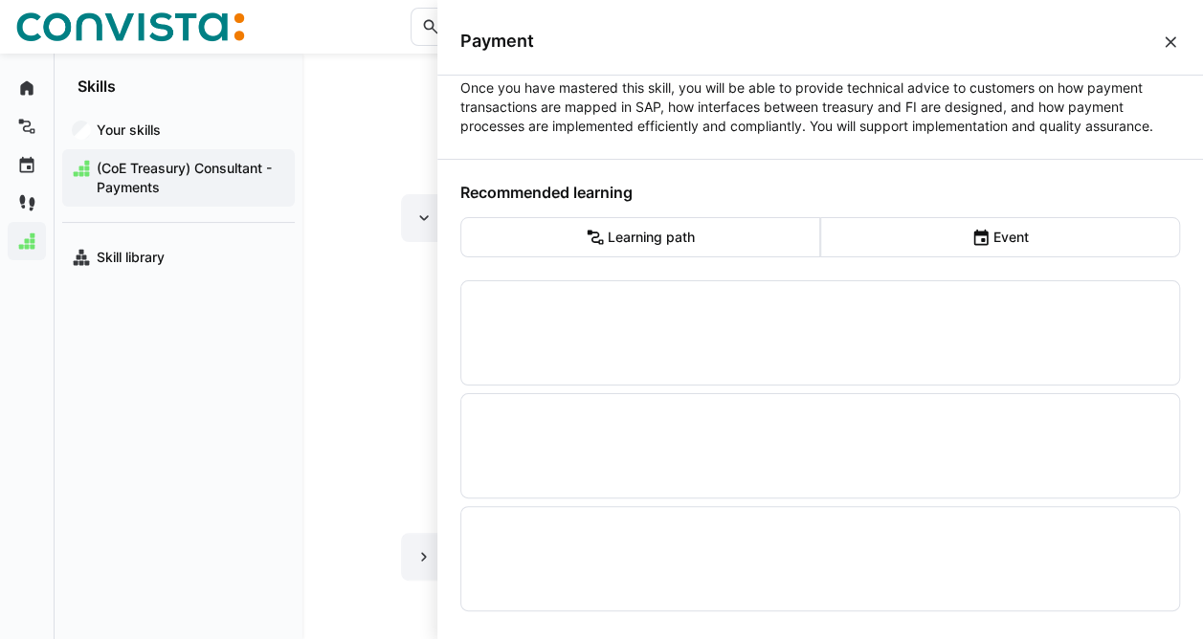
scroll to position [213, 0]
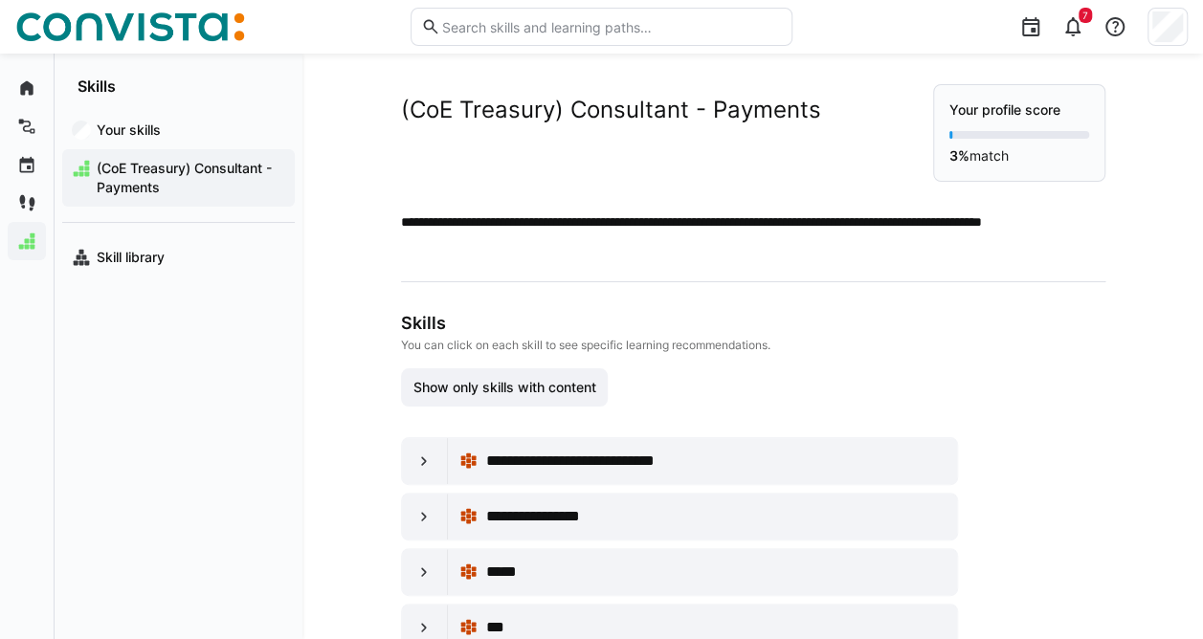
scroll to position [1137, 0]
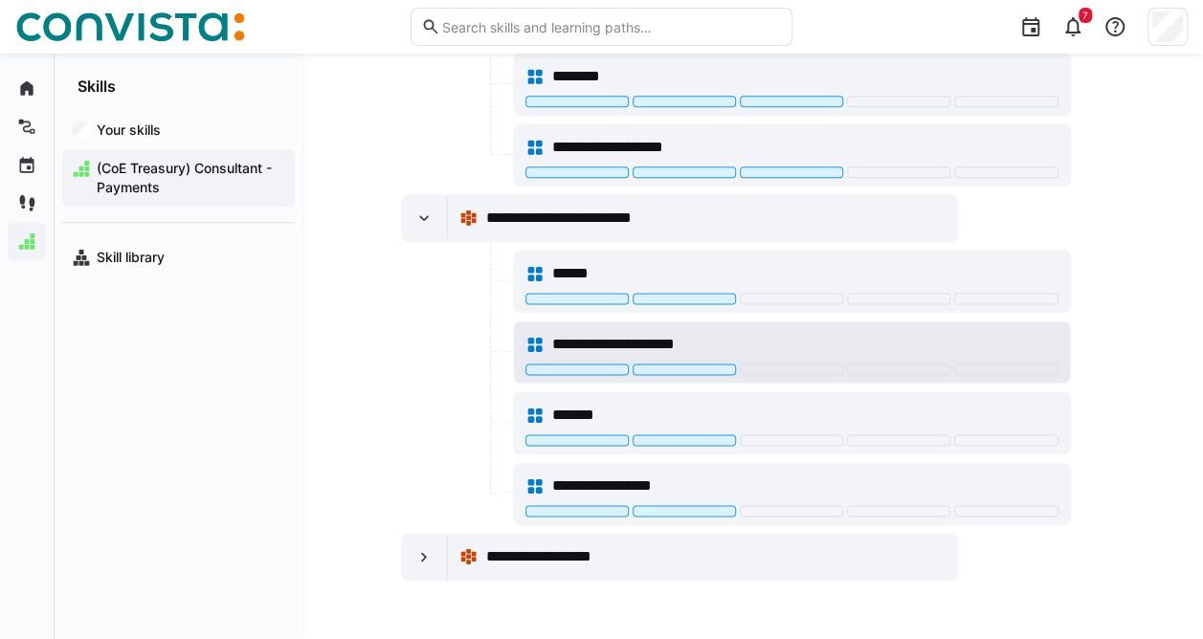
click at [584, 333] on span "**********" at bounding box center [630, 344] width 156 height 23
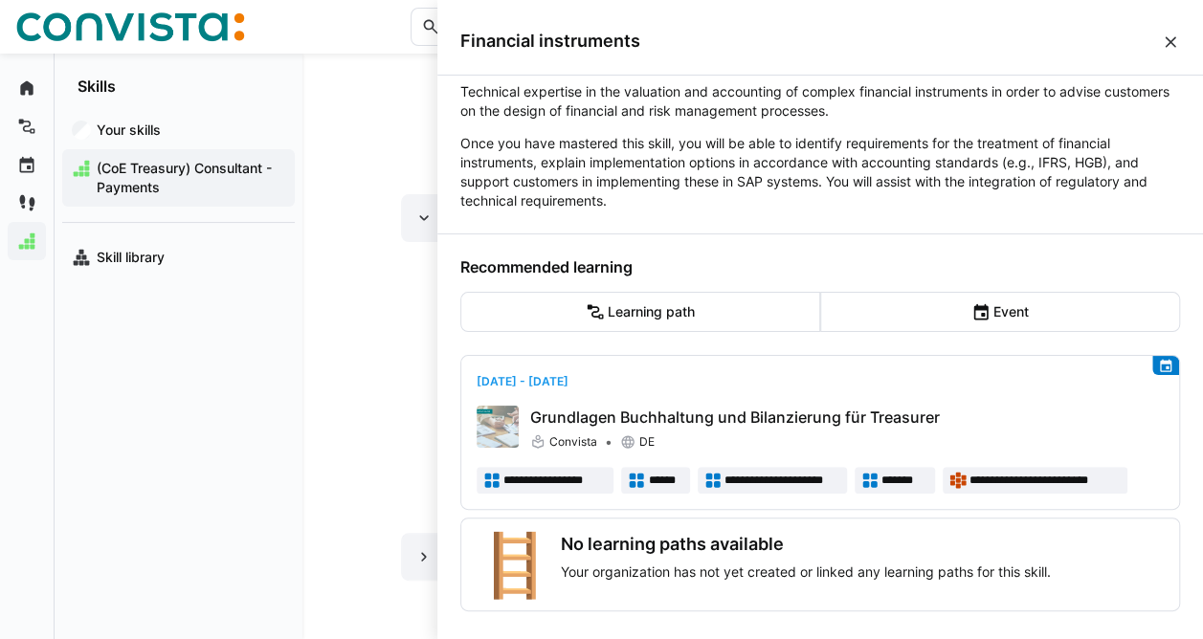
scroll to position [228, 0]
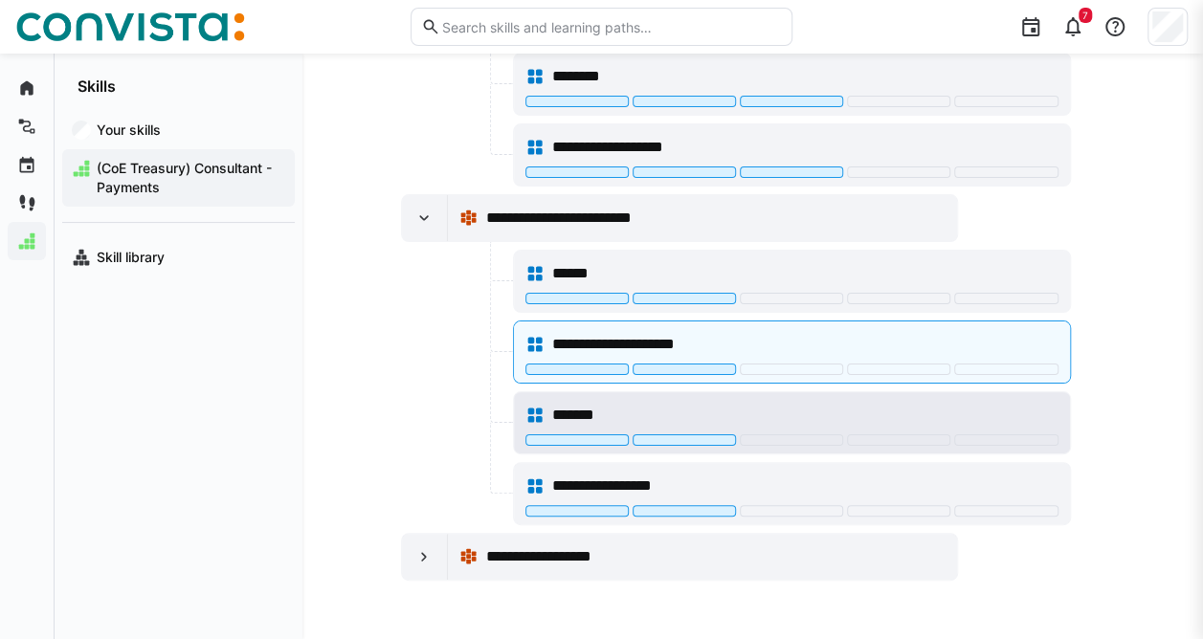
scroll to position [1137, 0]
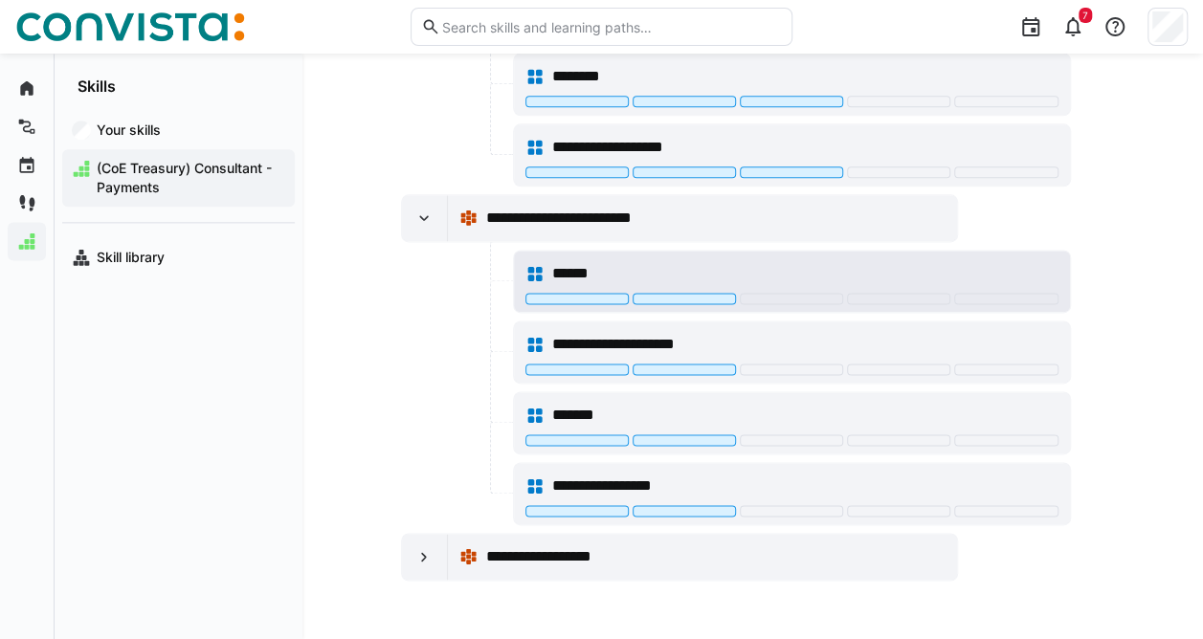
click at [594, 262] on span "******" at bounding box center [576, 273] width 48 height 23
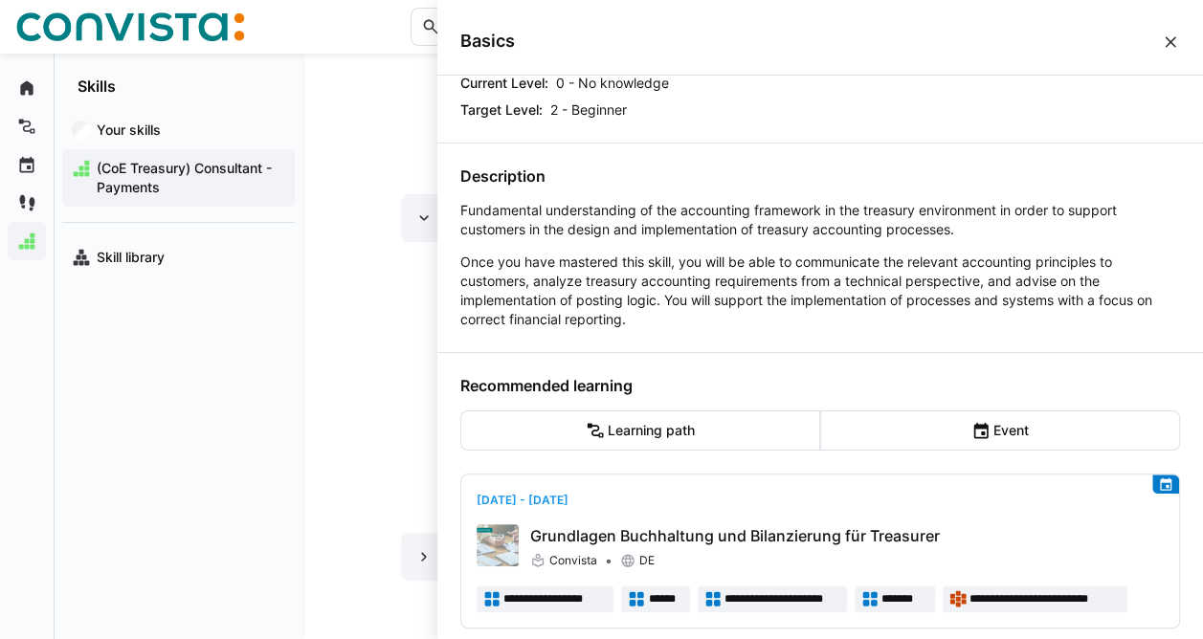
scroll to position [232, 0]
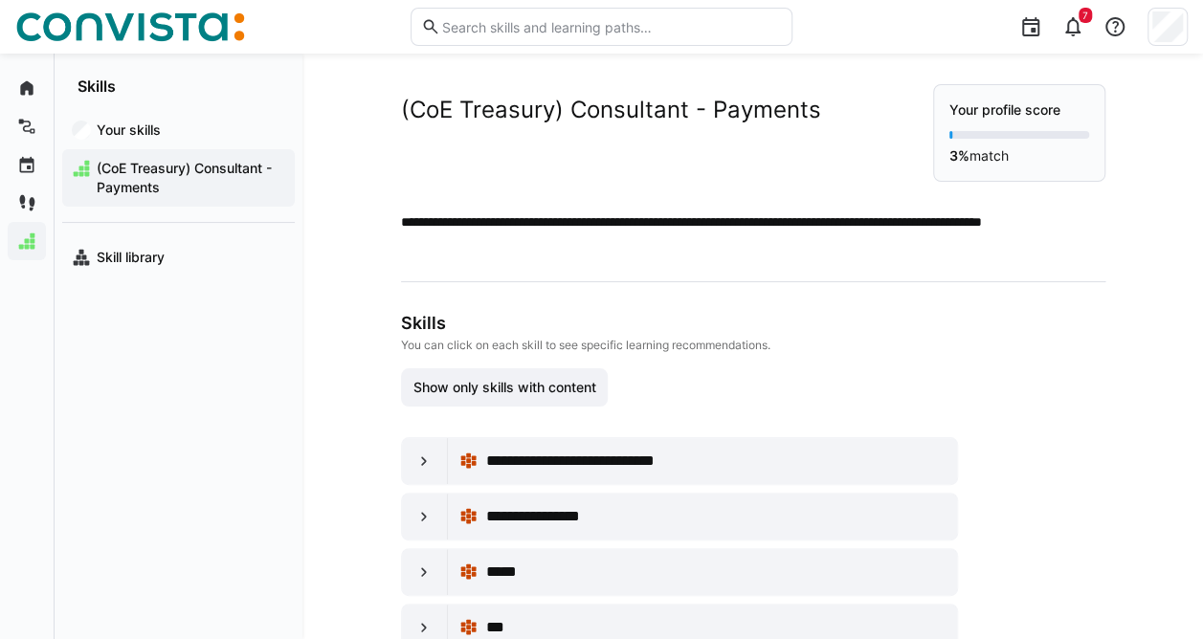
scroll to position [1137, 0]
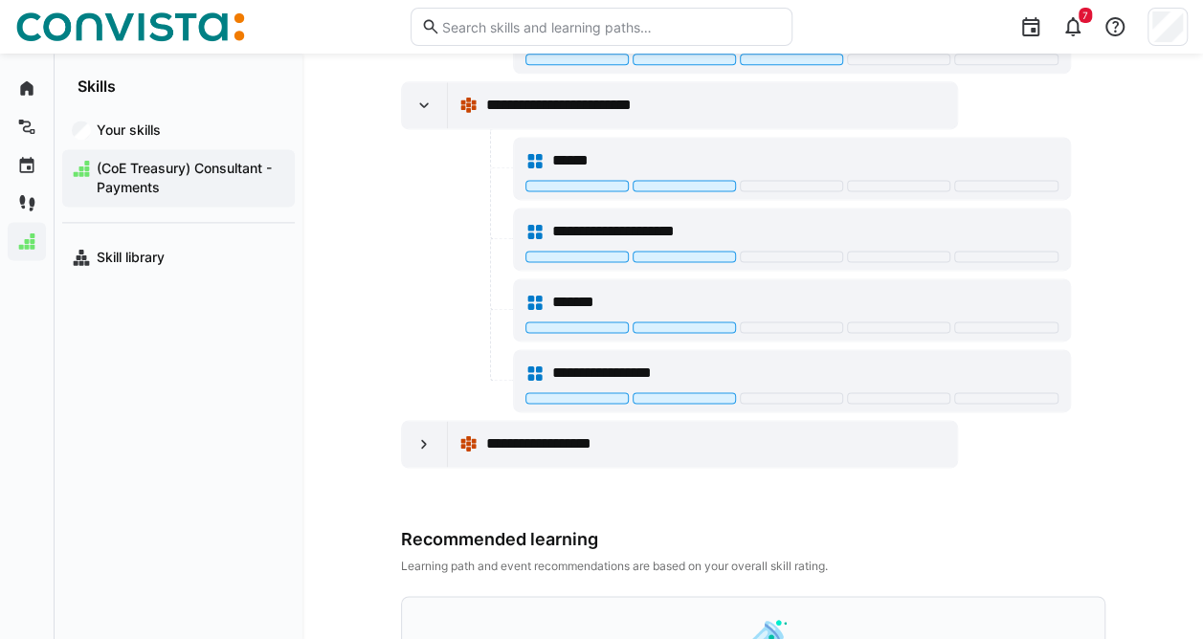
scroll to position [1276, 0]
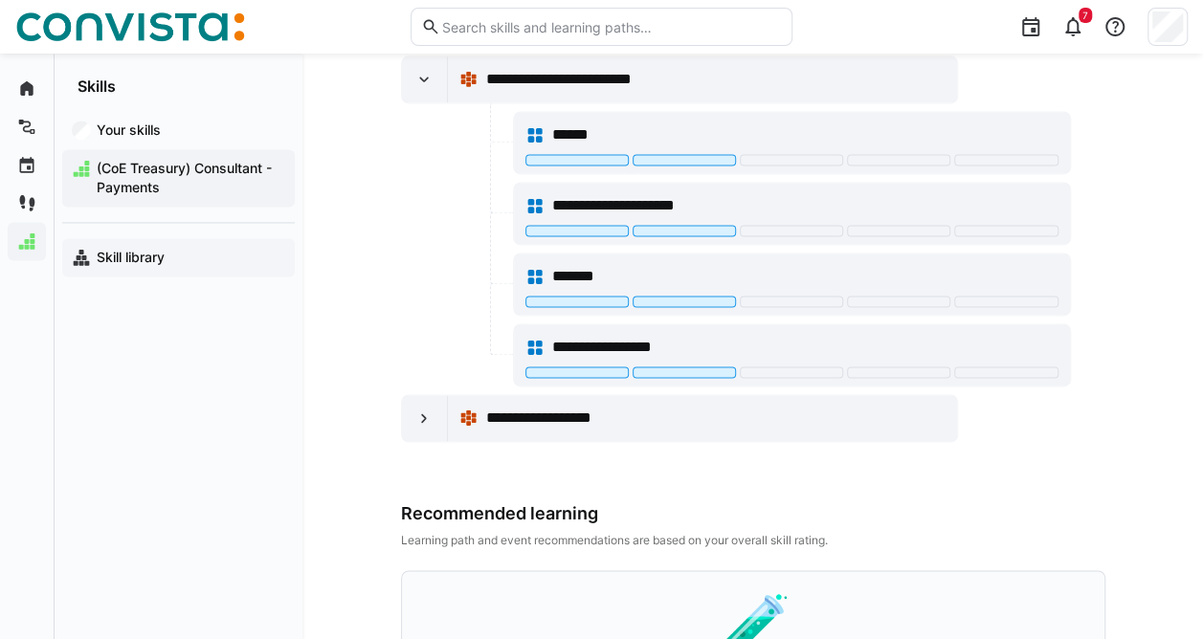
click at [168, 258] on span "Skill library" at bounding box center [189, 257] width 191 height 19
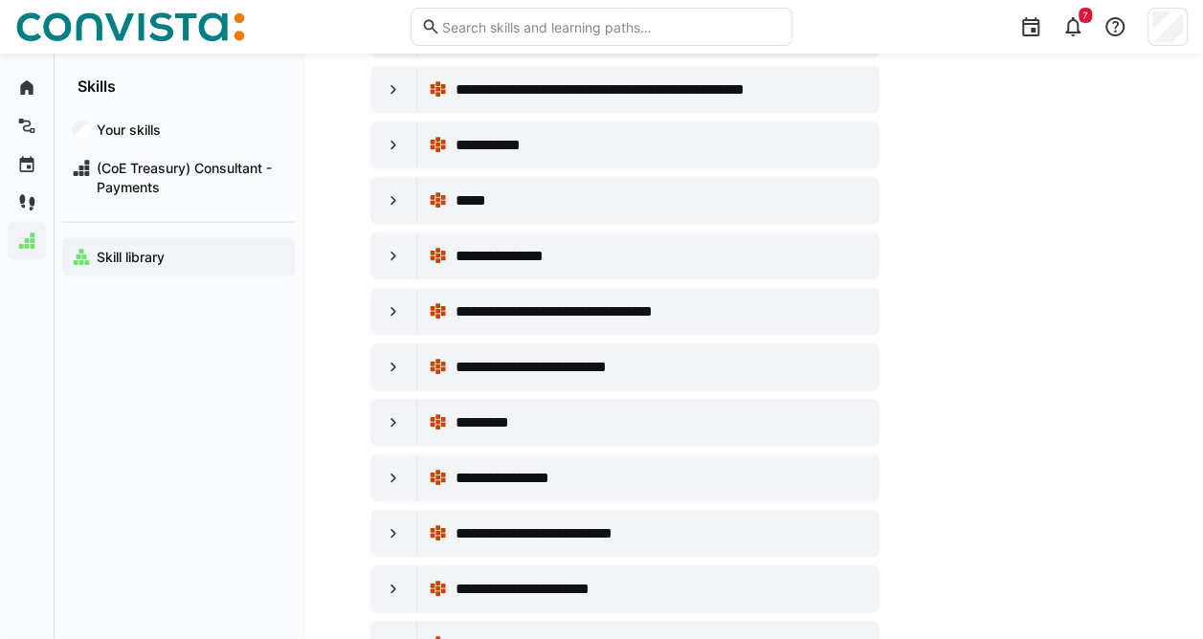
scroll to position [1947, 0]
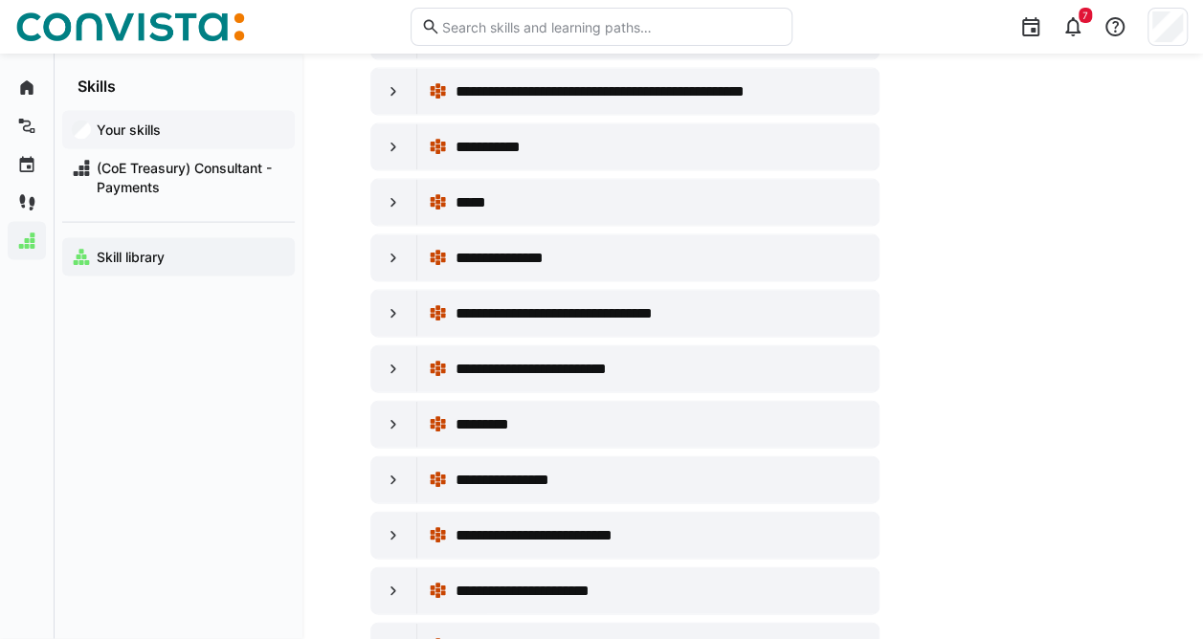
click at [0, 0] on app-navigation-label "Your skills" at bounding box center [0, 0] width 0 height 0
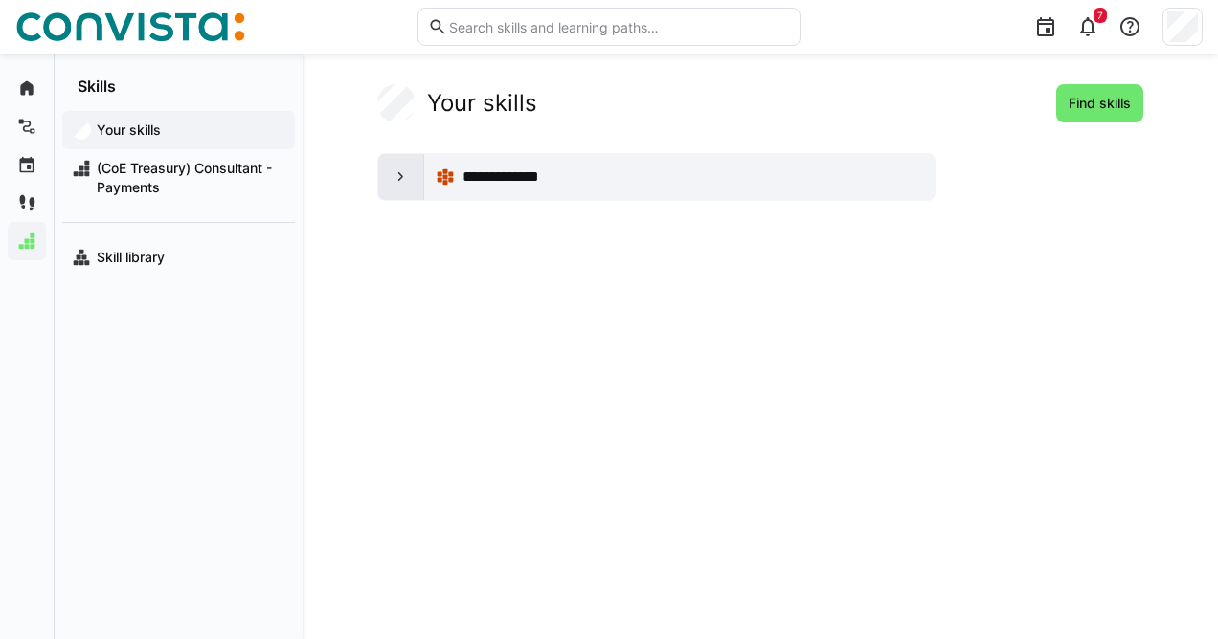
click at [411, 176] on div at bounding box center [401, 177] width 46 height 46
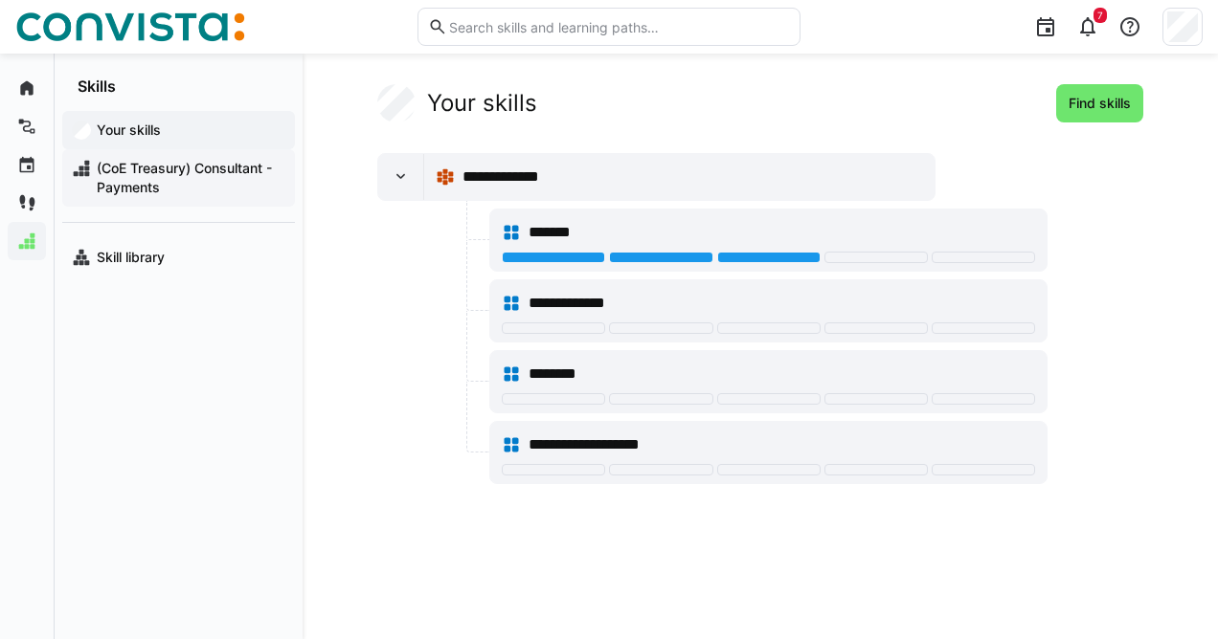
click at [156, 170] on span "(CoE Treasury) Consultant - Payments" at bounding box center [189, 178] width 191 height 38
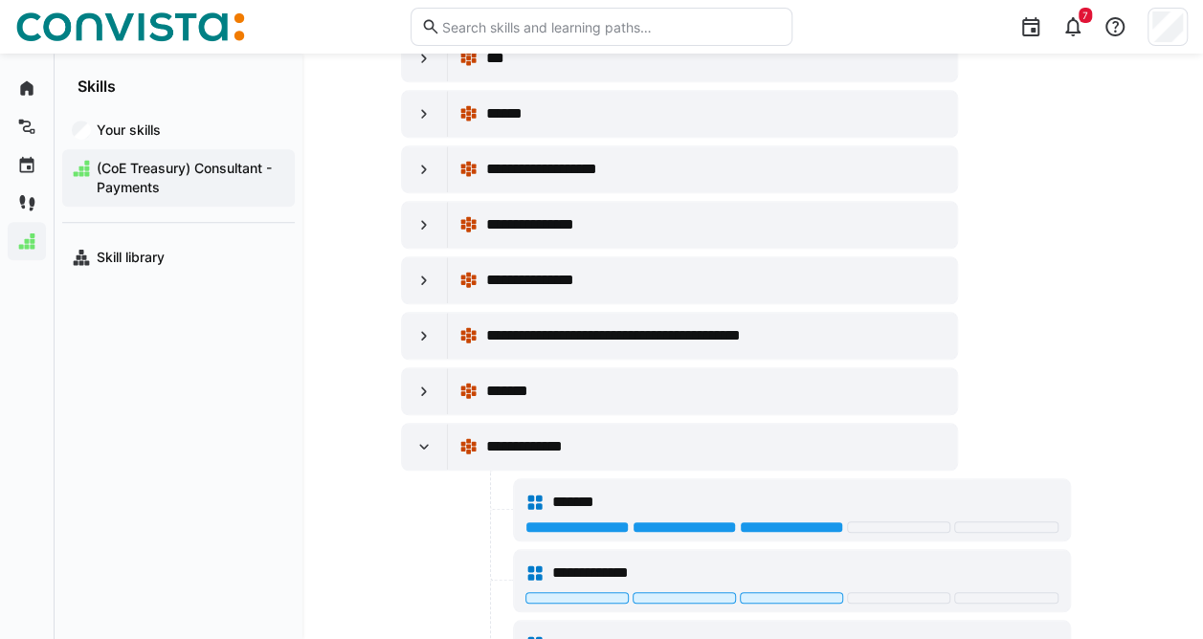
scroll to position [559, 0]
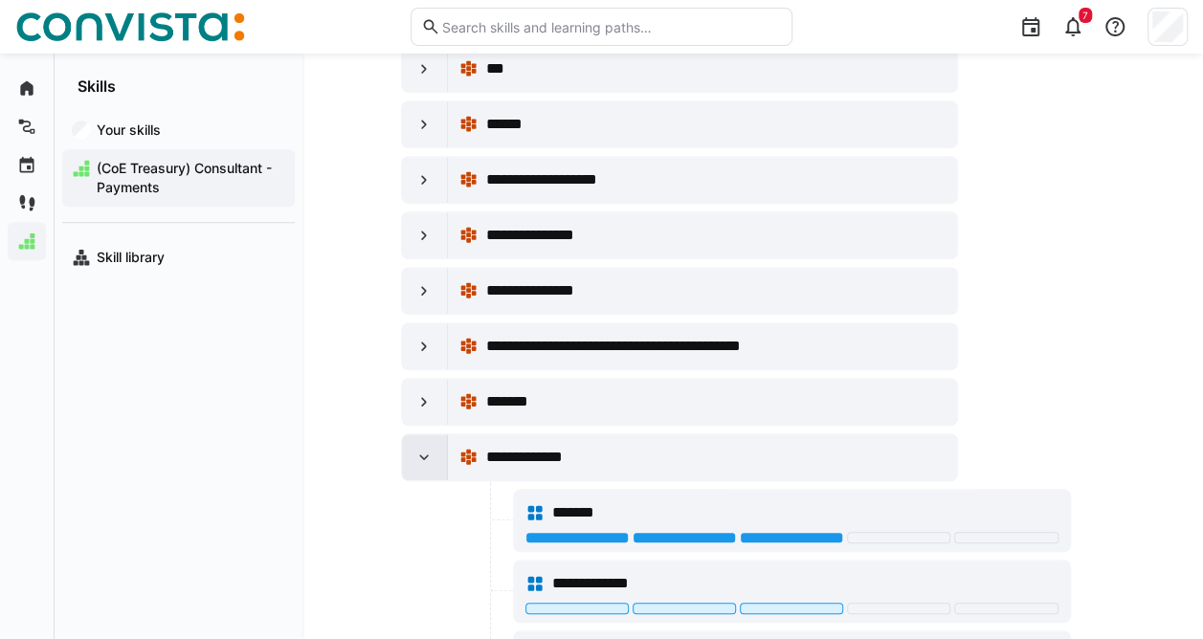
click at [414, 461] on div at bounding box center [425, 458] width 46 height 46
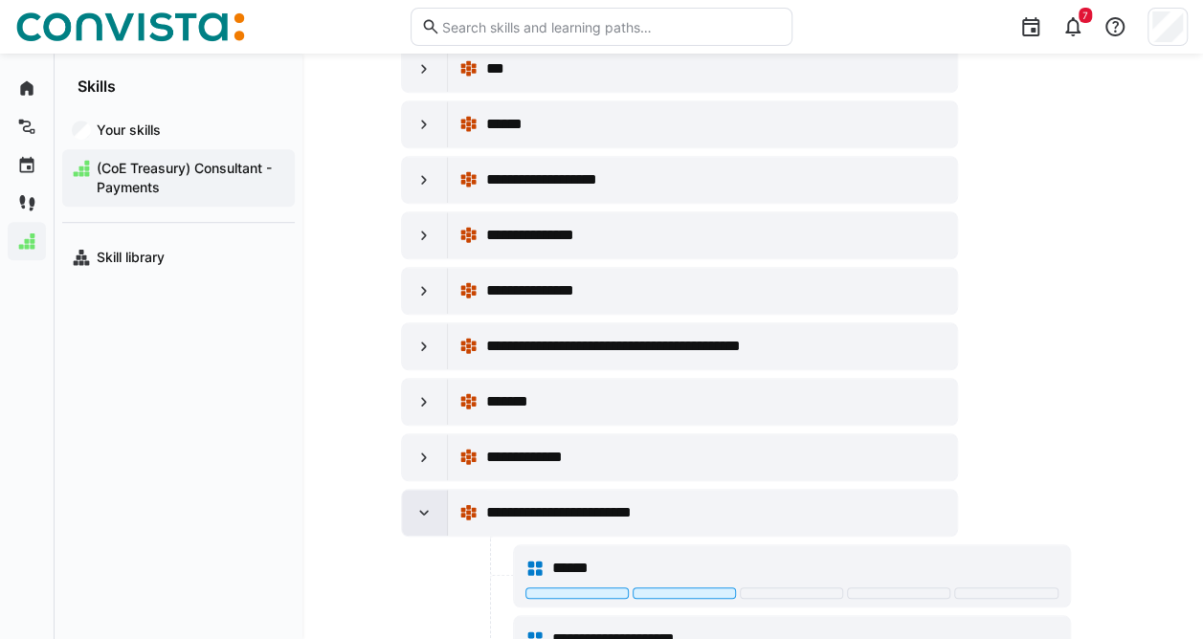
click at [402, 508] on div at bounding box center [425, 513] width 46 height 46
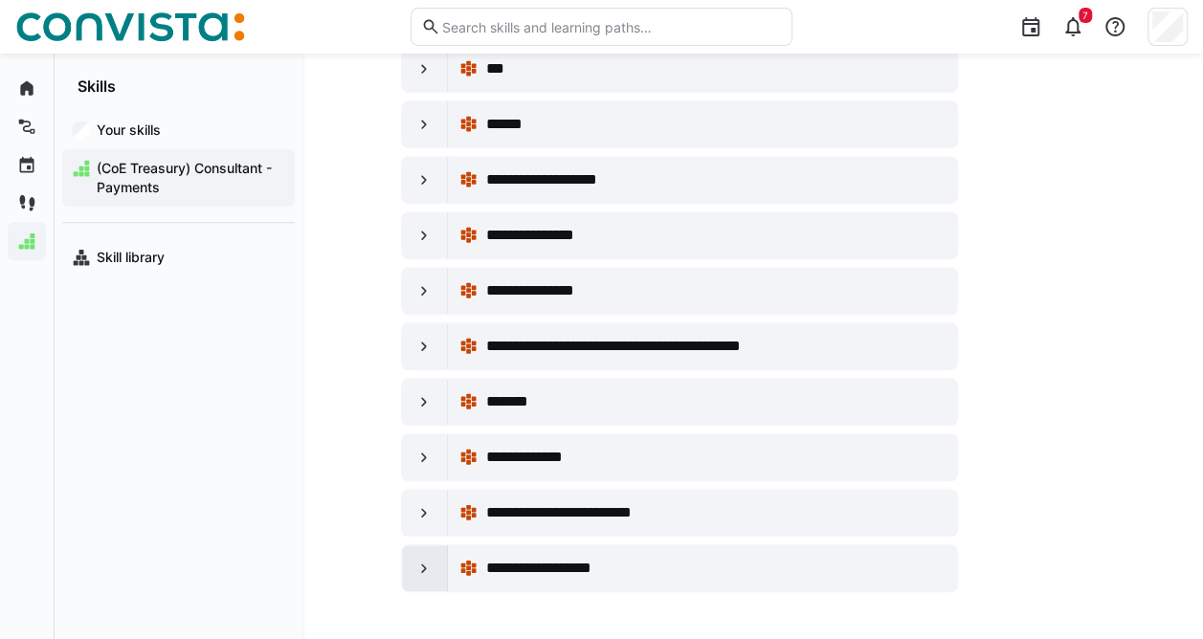
click at [420, 559] on eds-icon at bounding box center [423, 568] width 19 height 19
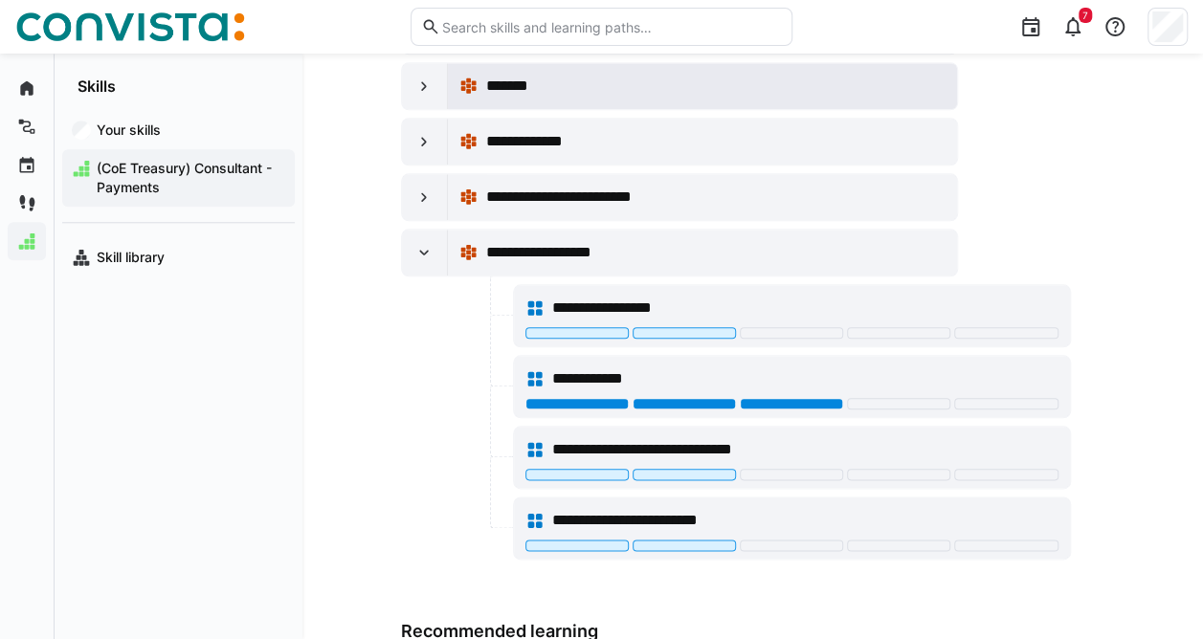
scroll to position [879, 0]
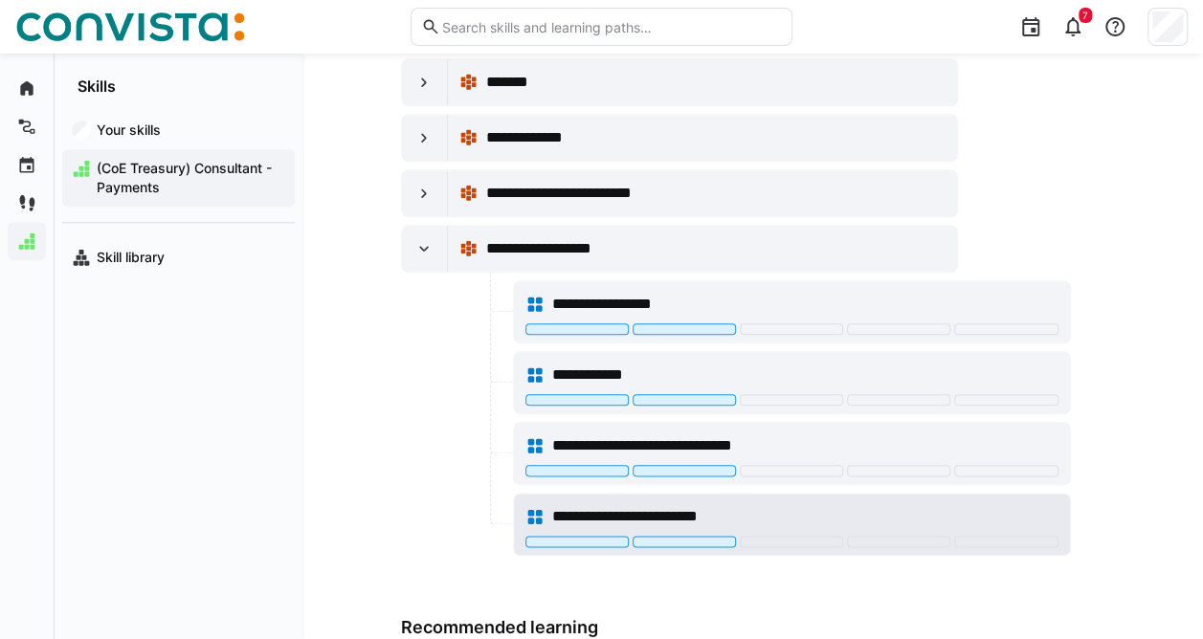
click at [685, 505] on span "**********" at bounding box center [654, 516] width 204 height 23
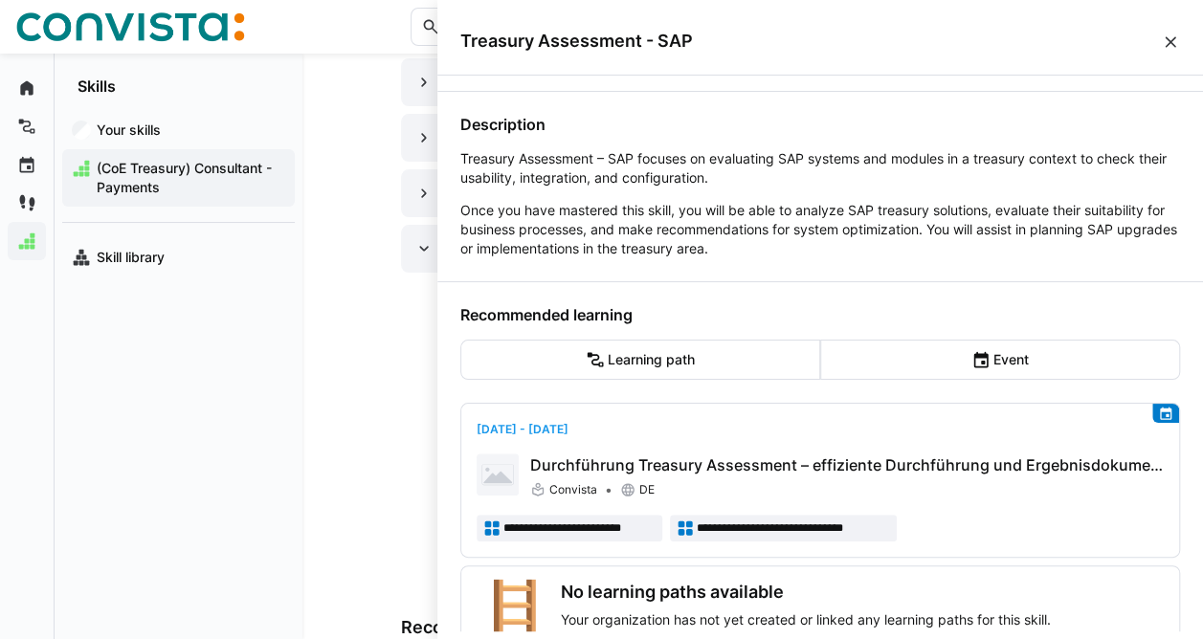
scroll to position [213, 0]
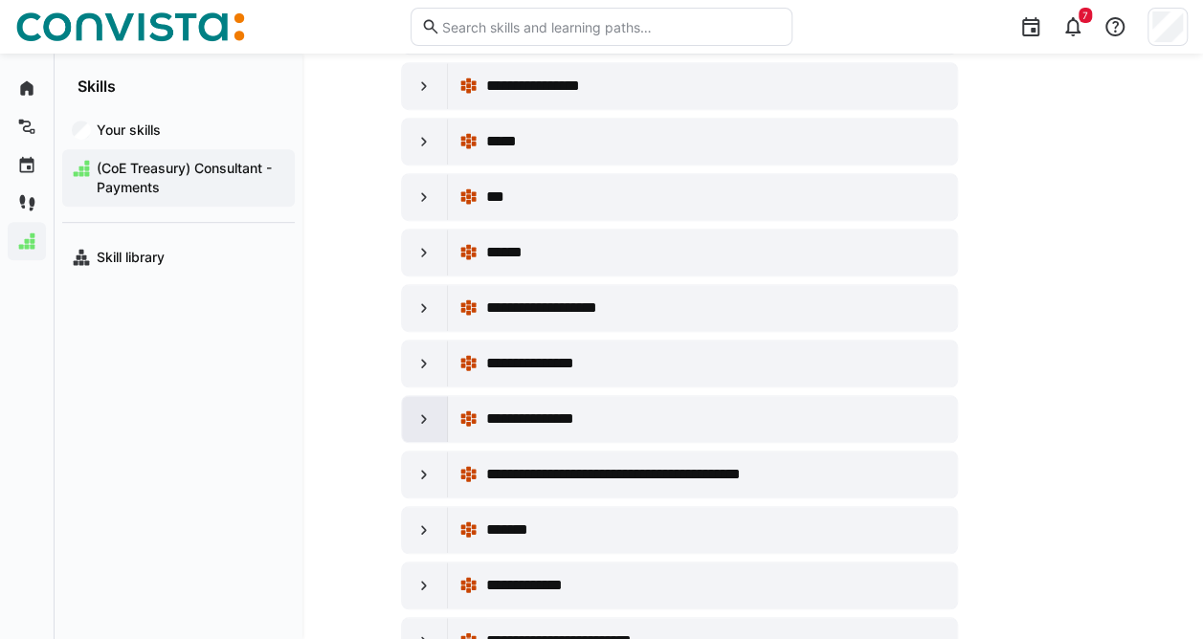
scroll to position [423, 0]
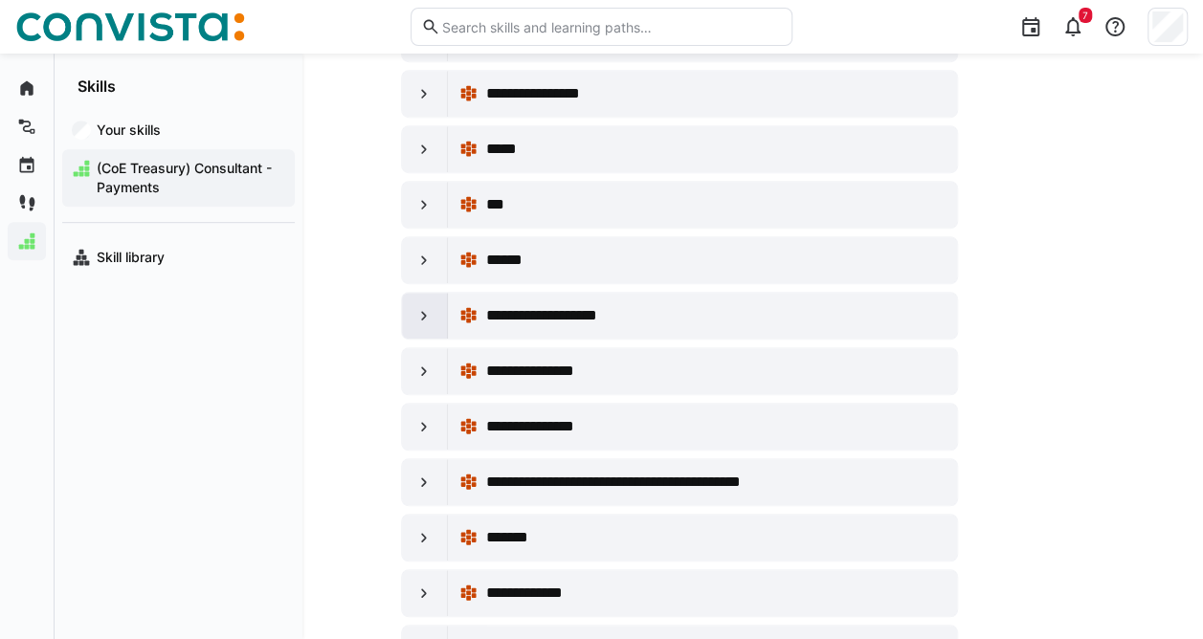
click at [414, 299] on div at bounding box center [425, 316] width 46 height 46
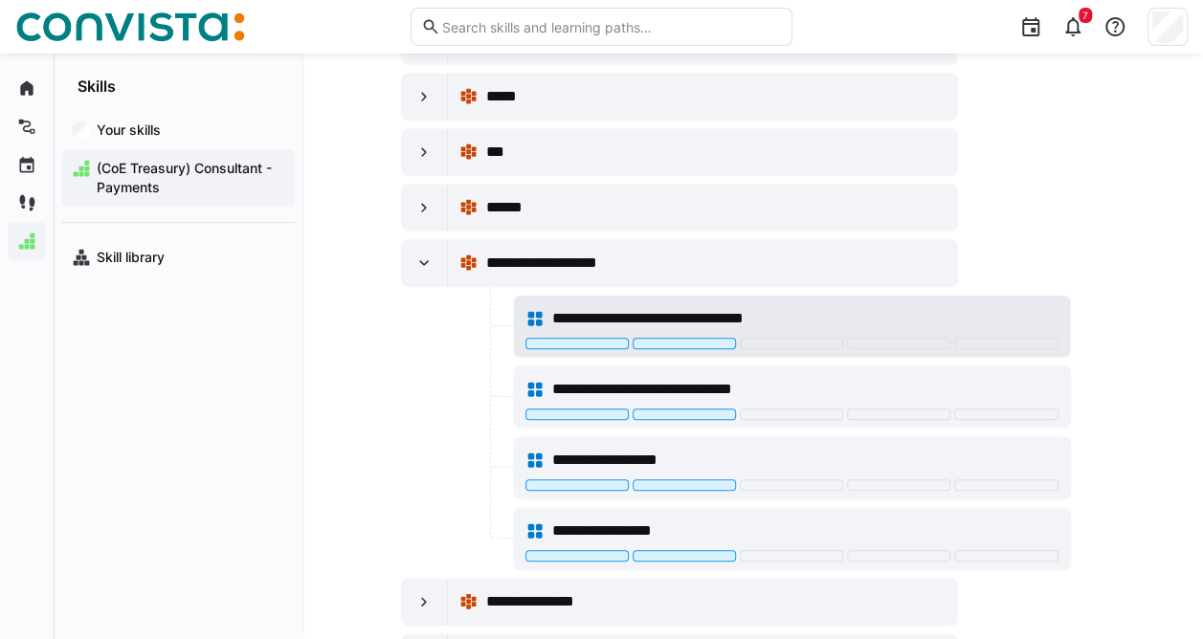
scroll to position [391, 0]
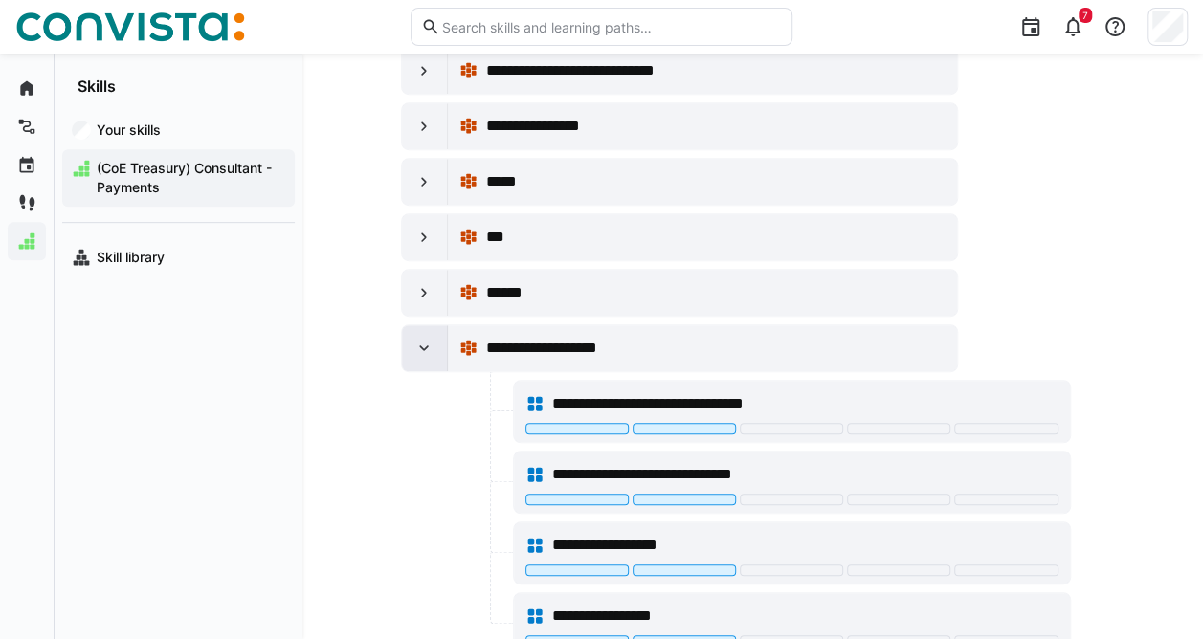
click at [419, 340] on eds-icon at bounding box center [423, 348] width 19 height 19
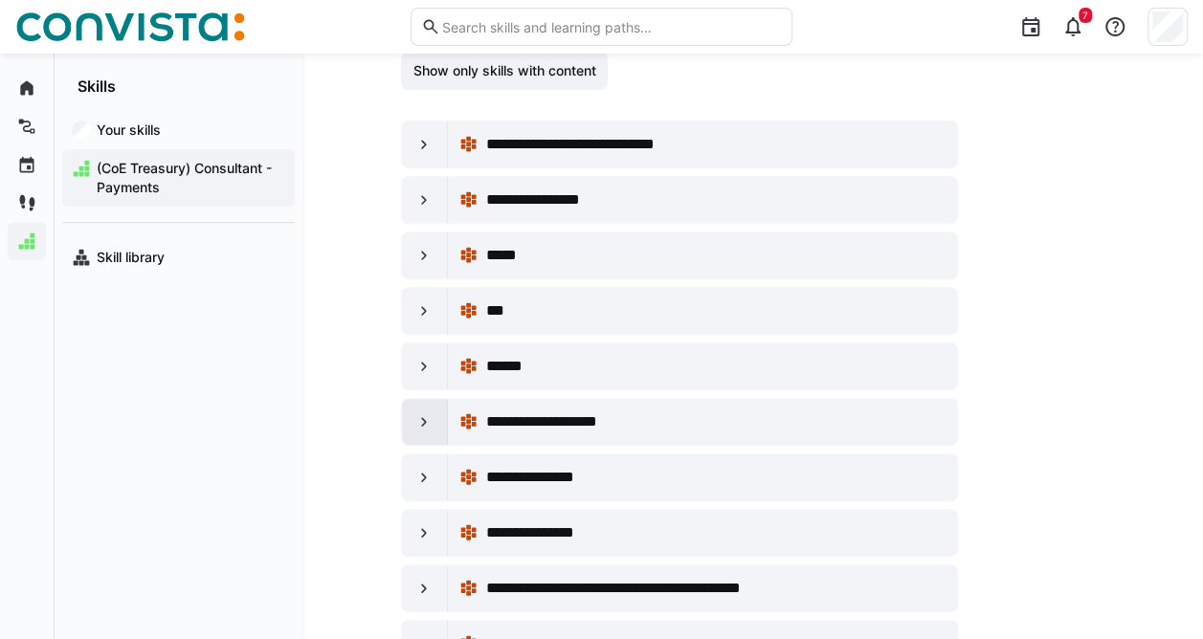
scroll to position [316, 0]
click at [414, 182] on div at bounding box center [425, 201] width 46 height 46
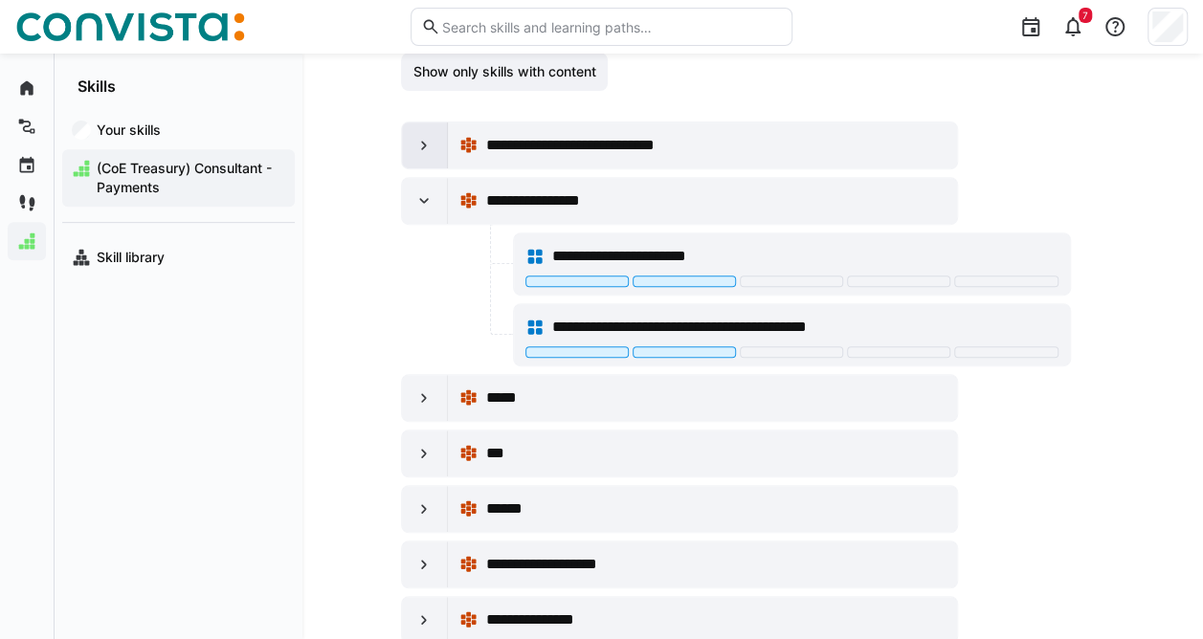
click at [419, 138] on eds-icon at bounding box center [423, 145] width 19 height 19
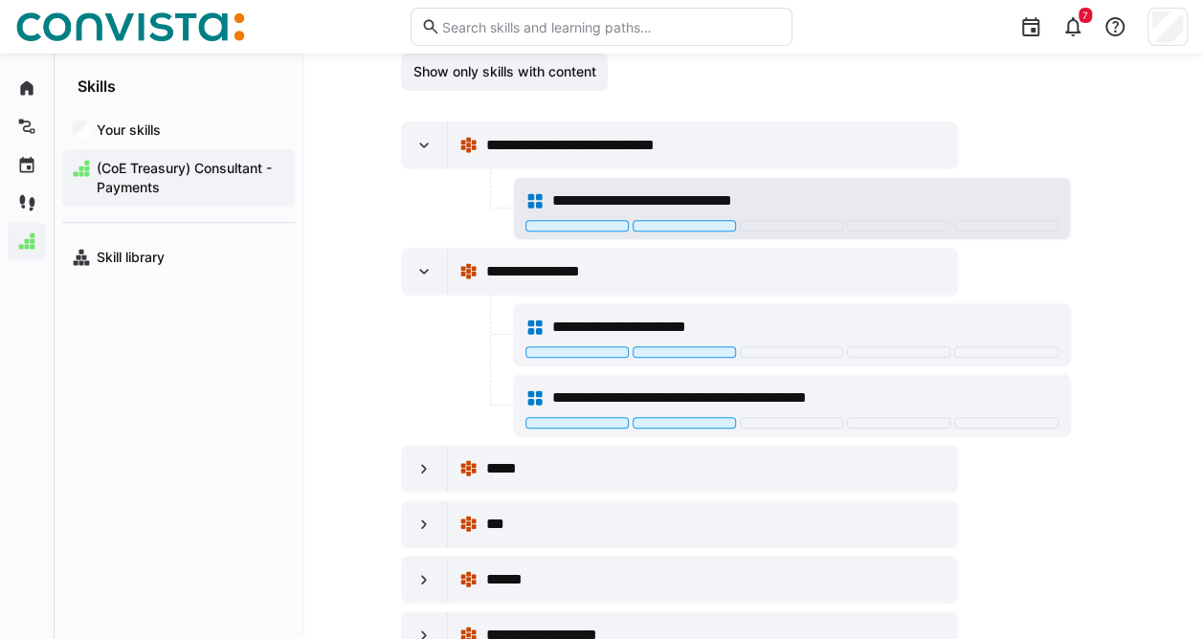
click at [601, 183] on div "**********" at bounding box center [792, 201] width 533 height 38
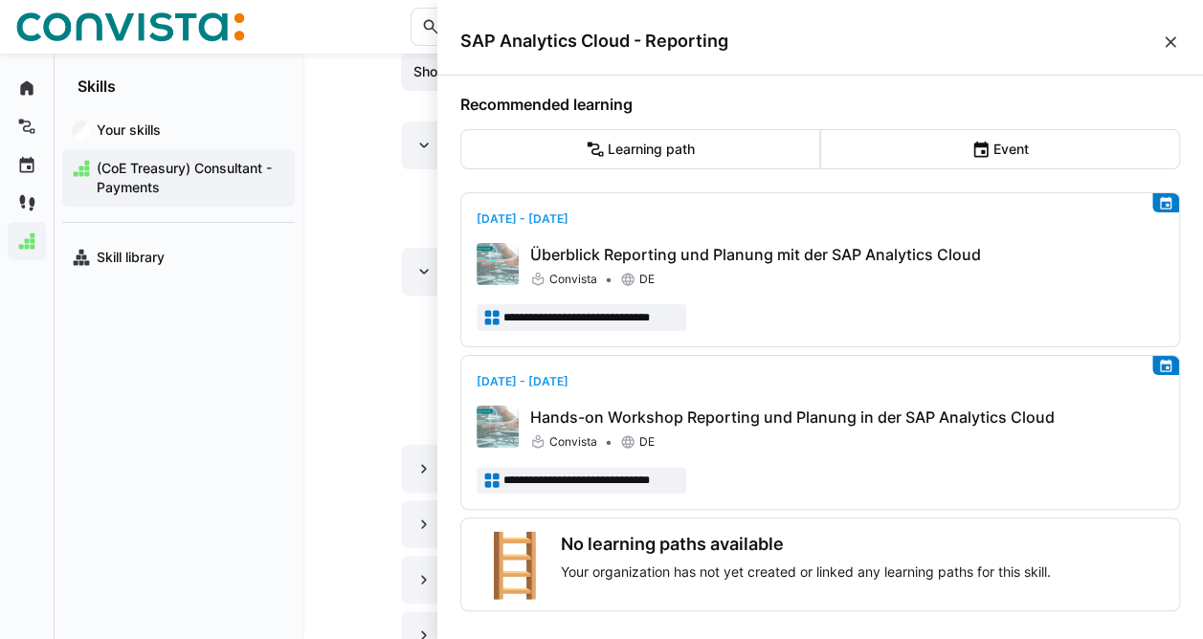
scroll to position [360, 0]
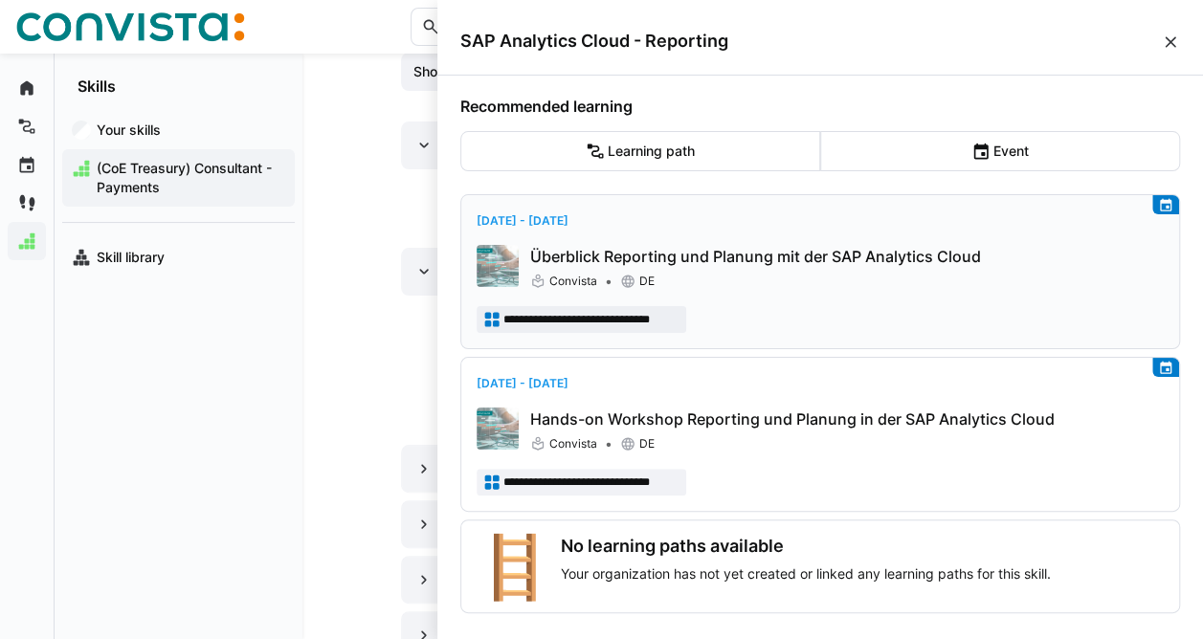
click at [775, 245] on p "Überblick Reporting und Planung mit der SAP Analytics Cloud" at bounding box center [847, 256] width 634 height 23
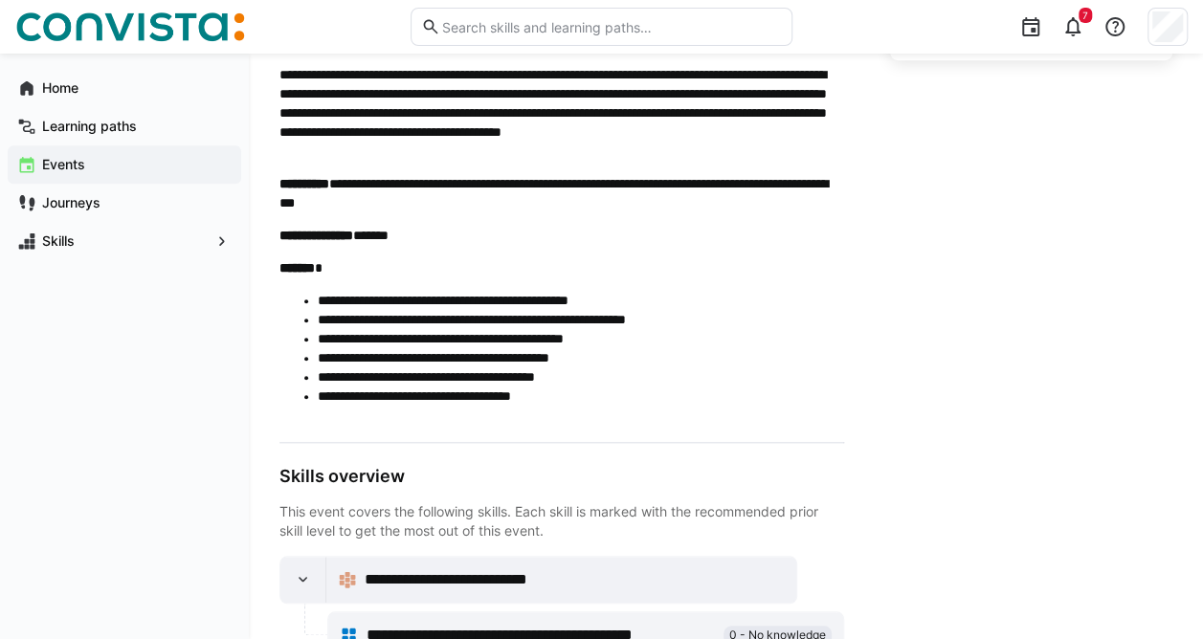
scroll to position [771, 0]
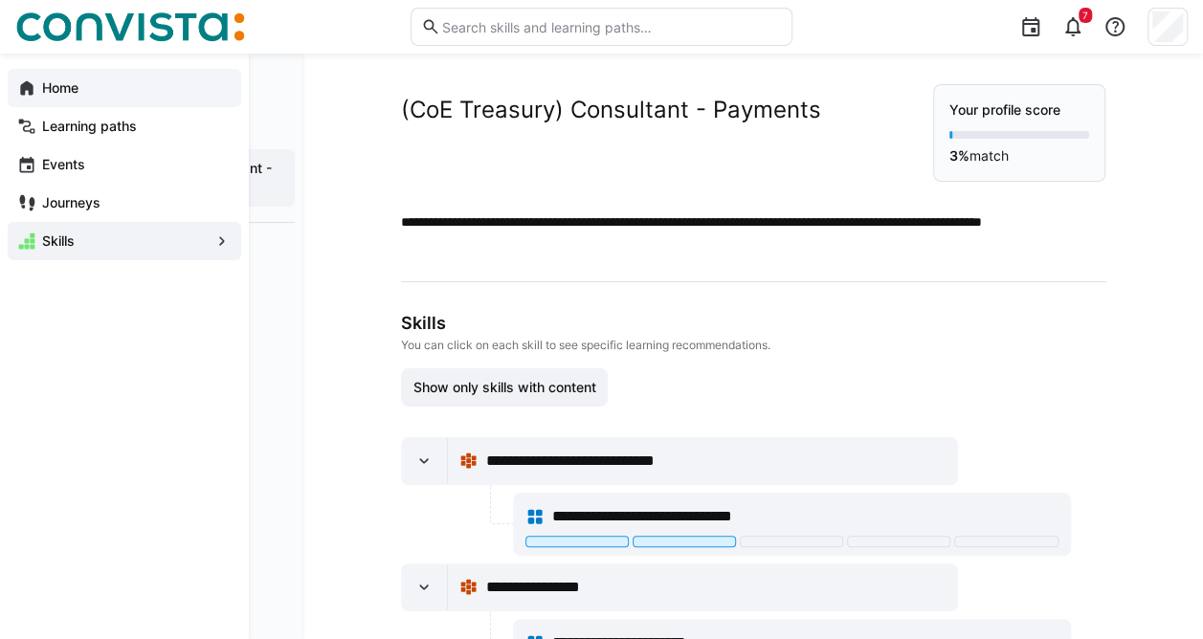
click at [102, 80] on span "Home" at bounding box center [135, 87] width 192 height 19
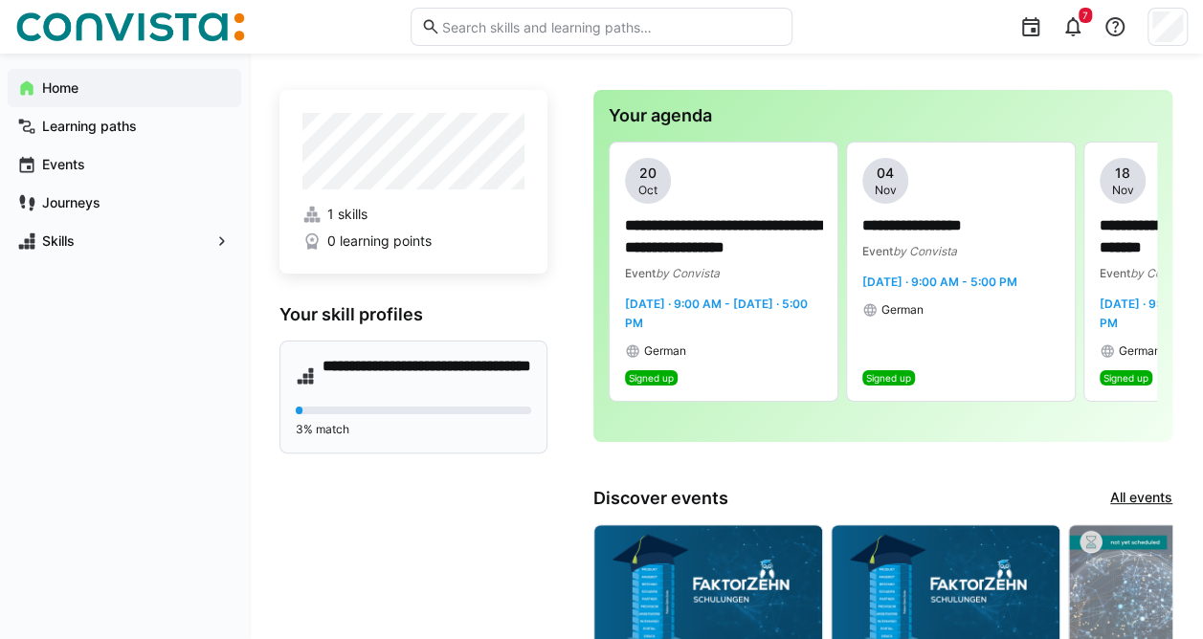
click at [393, 373] on h4 "**********" at bounding box center [428, 376] width 210 height 38
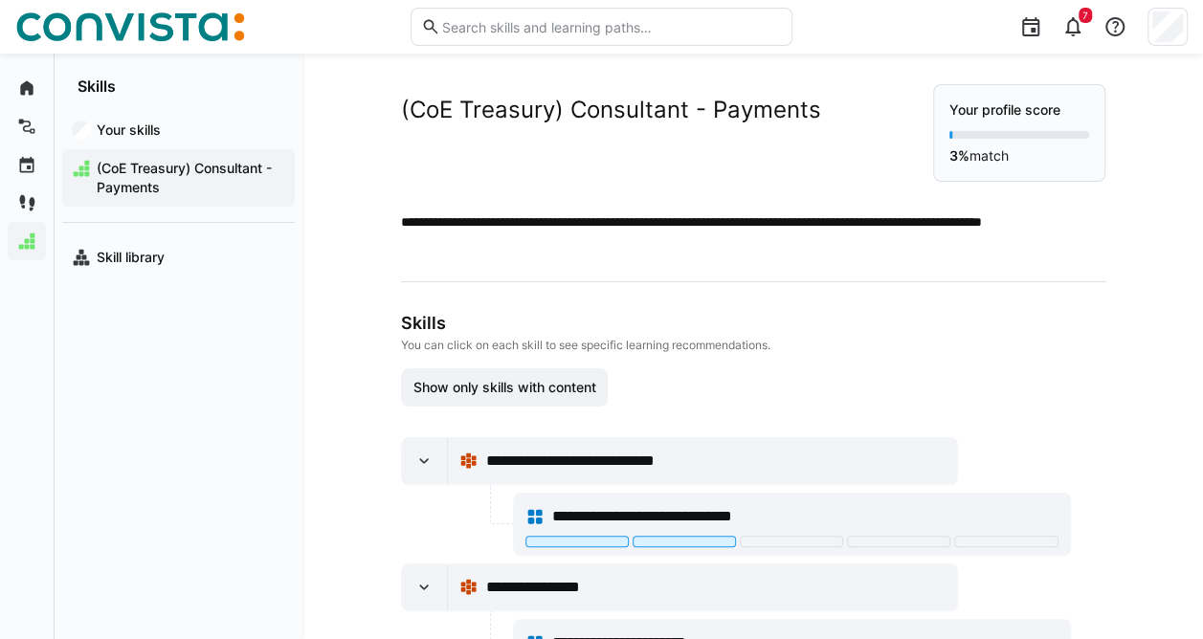
click at [980, 133] on eds-progress at bounding box center [1020, 135] width 140 height 8
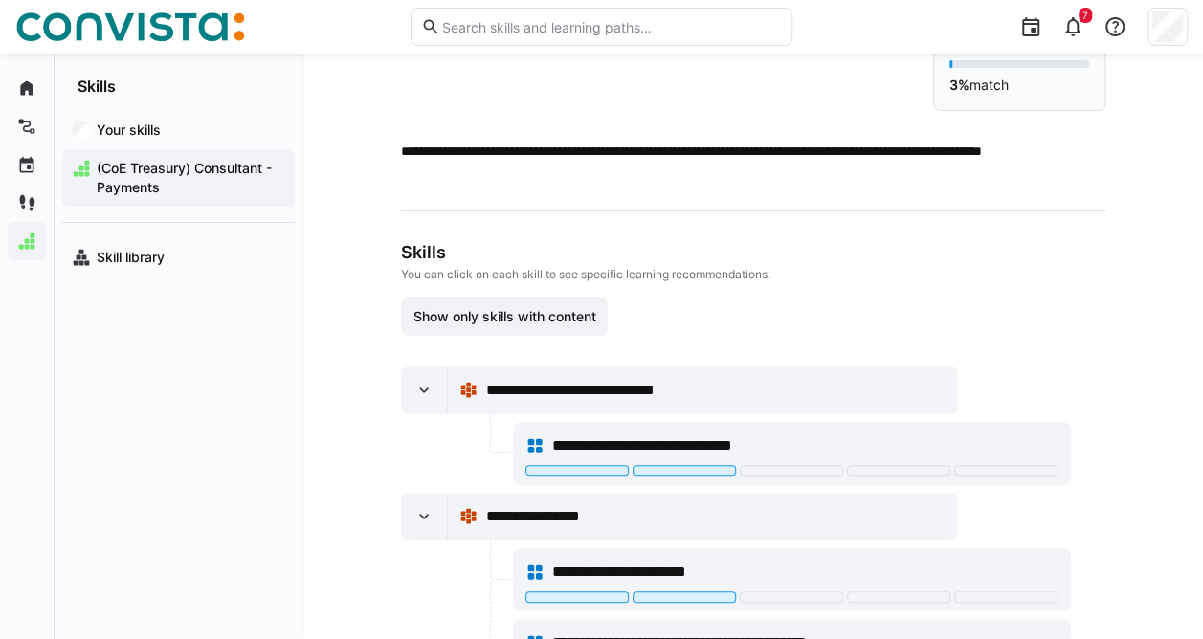
scroll to position [71, 0]
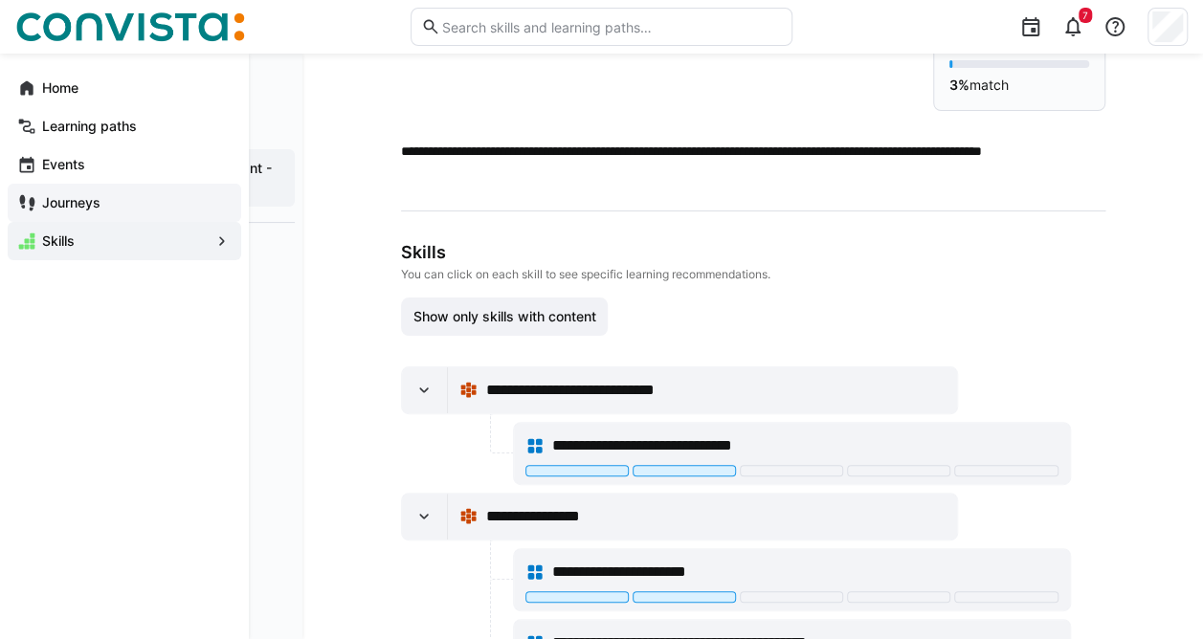
click at [0, 0] on app-navigation-label "Journeys" at bounding box center [0, 0] width 0 height 0
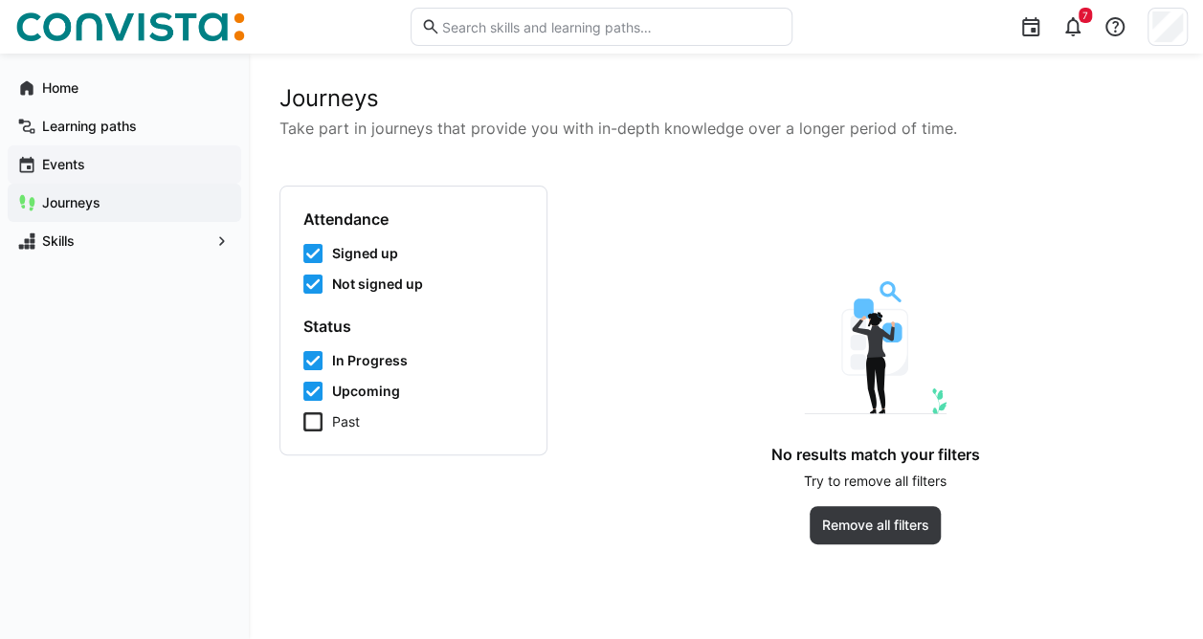
click at [0, 0] on app-navigation-label "Events" at bounding box center [0, 0] width 0 height 0
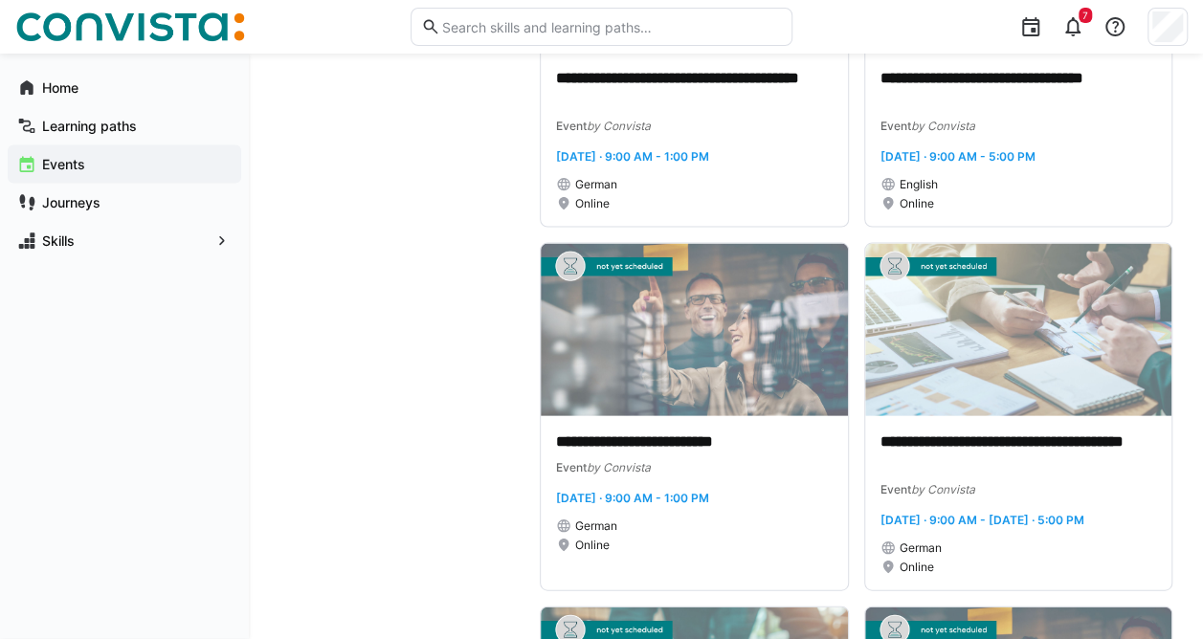
scroll to position [1882, 0]
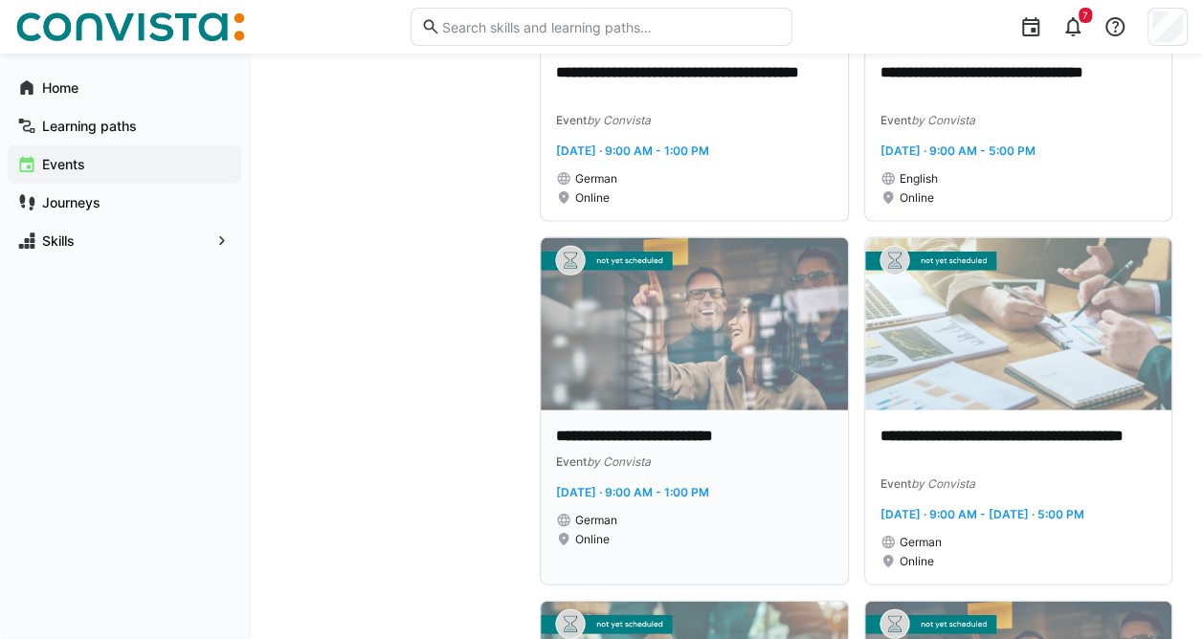
click at [683, 448] on p "**********" at bounding box center [694, 437] width 277 height 22
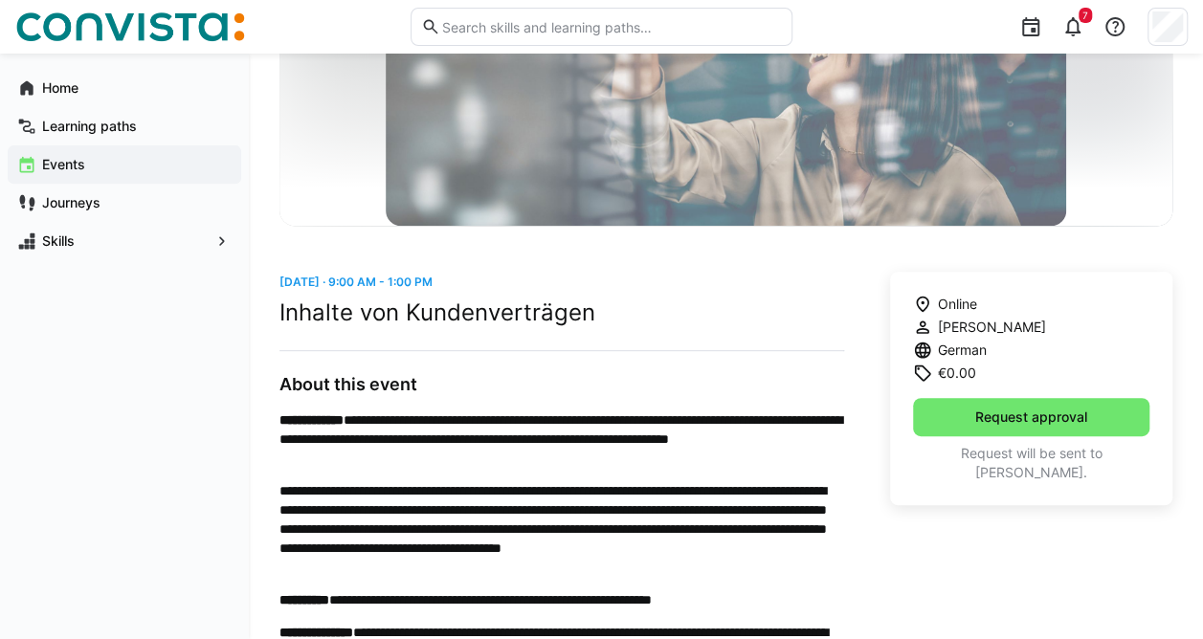
scroll to position [280, 0]
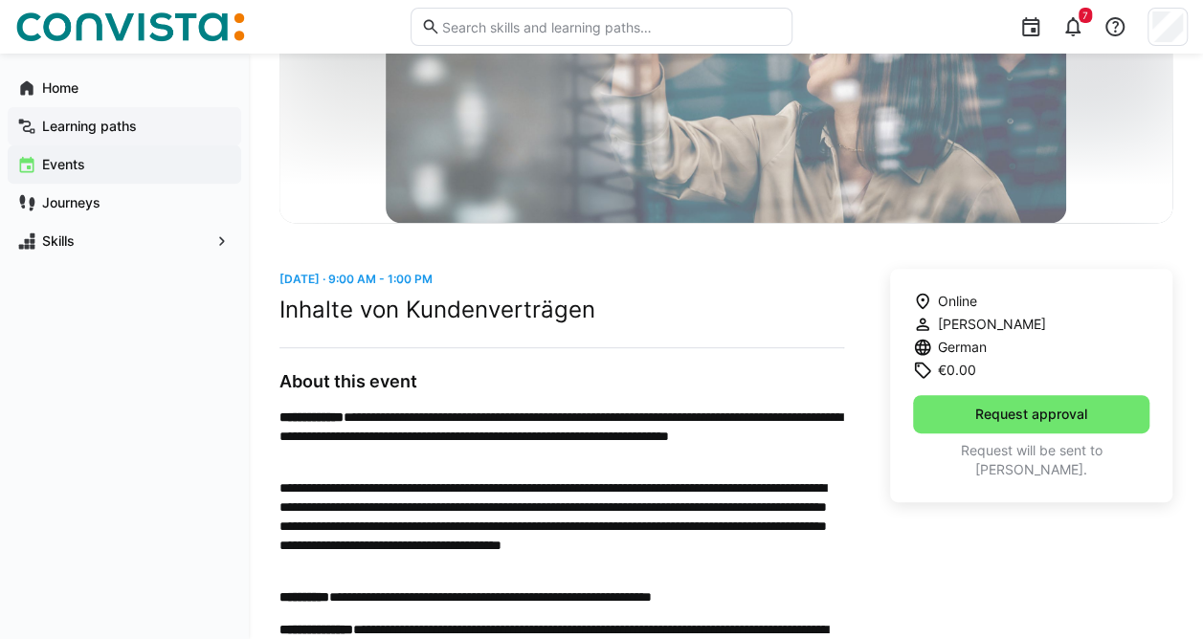
click at [0, 0] on app-navigation-label "Learning paths" at bounding box center [0, 0] width 0 height 0
